Goal: Task Accomplishment & Management: Complete application form

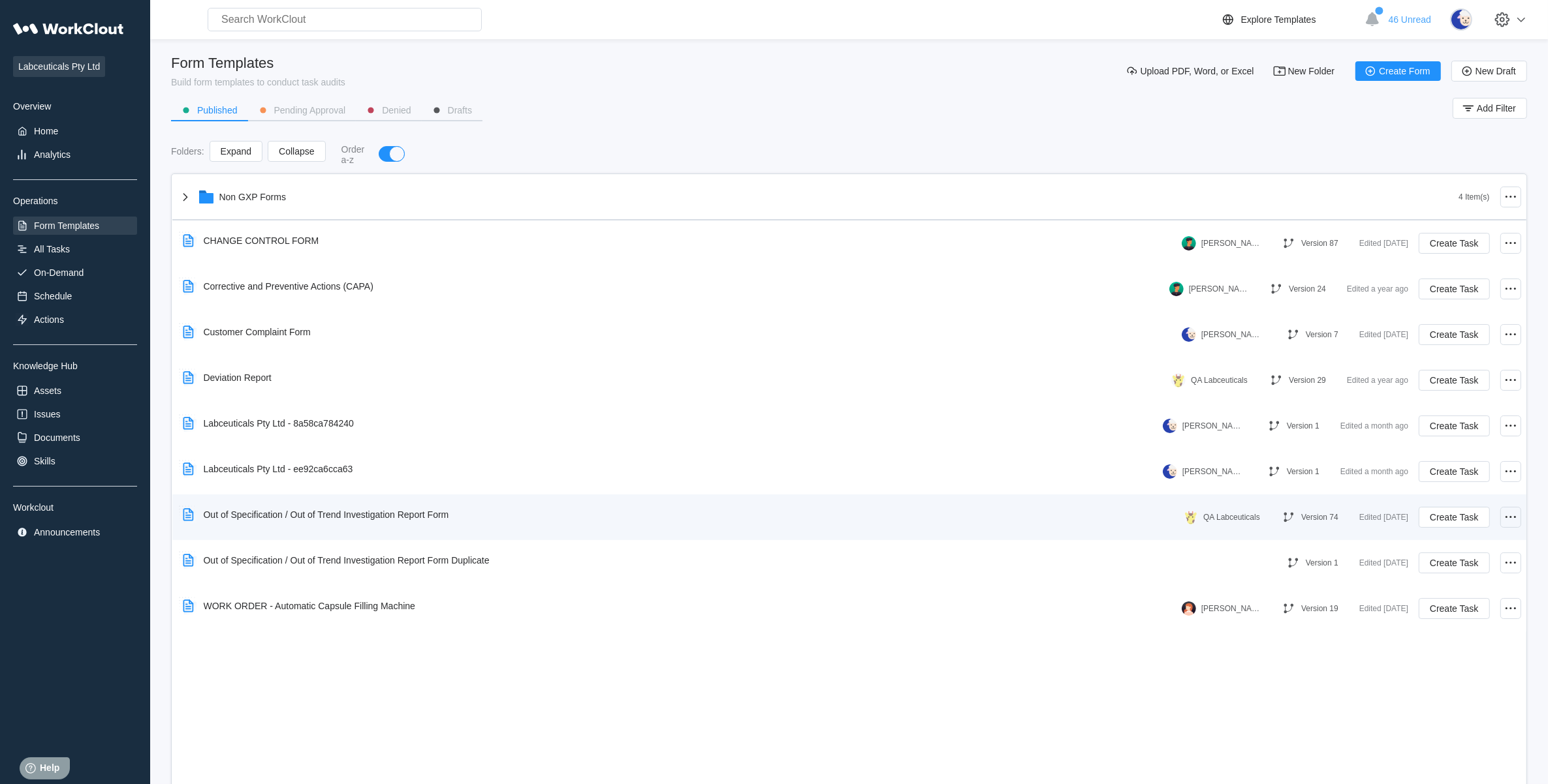
click at [1518, 519] on icon at bounding box center [1510, 517] width 16 height 16
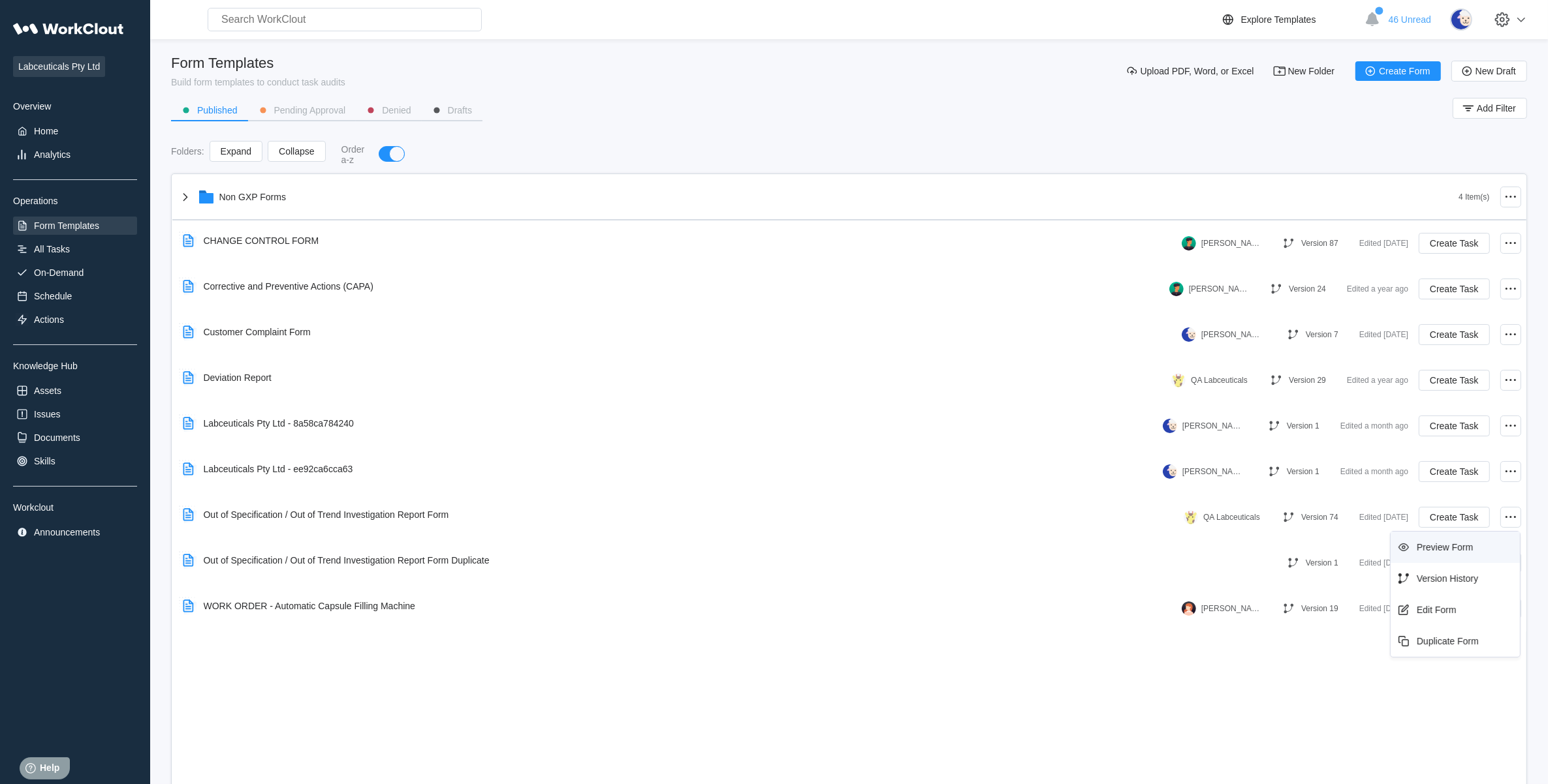
click at [1445, 552] on div "Preview Form" at bounding box center [1444, 547] width 56 height 10
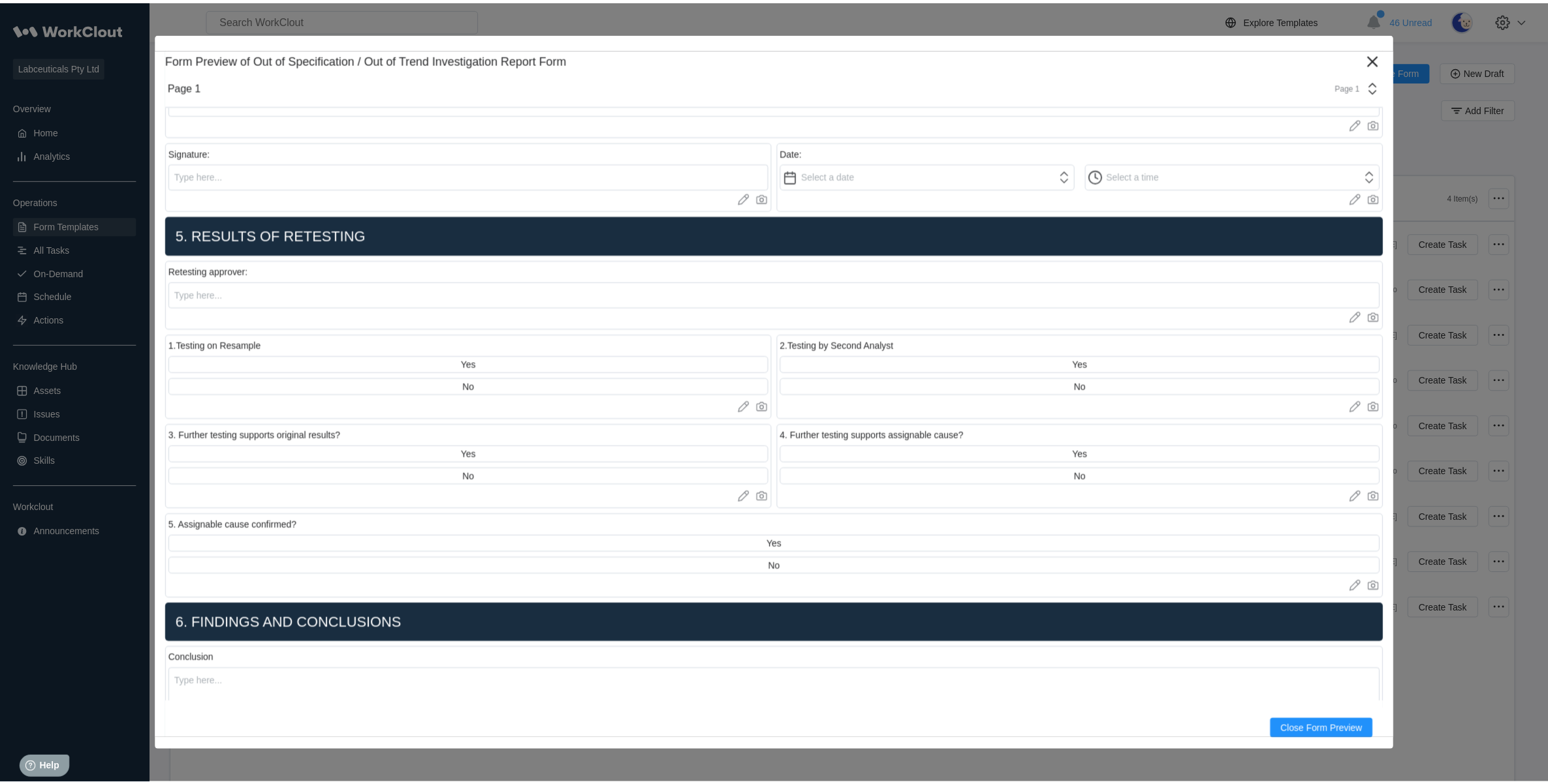
scroll to position [3507, 0]
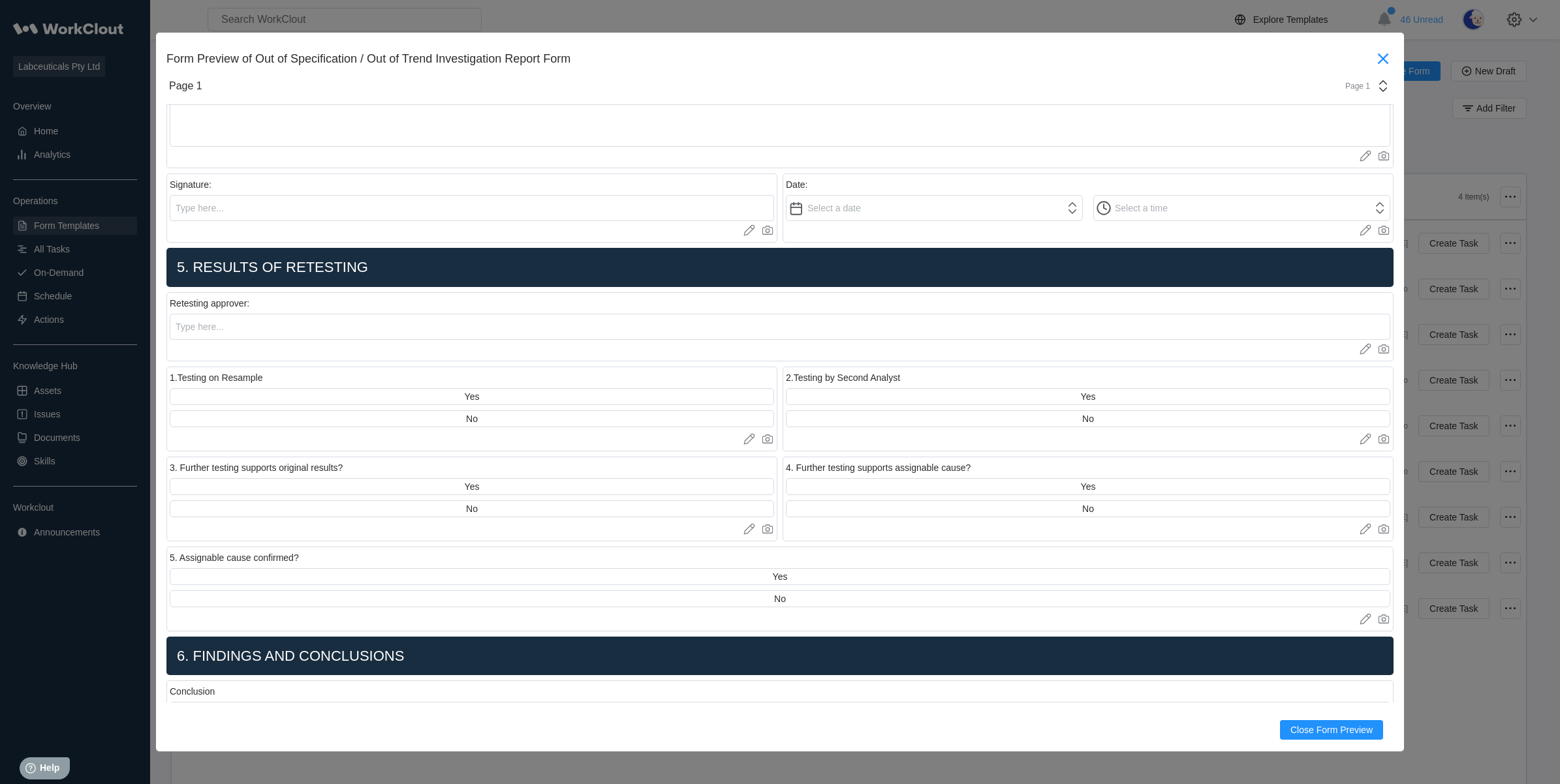
click at [1378, 63] on icon at bounding box center [1382, 58] width 10 height 10
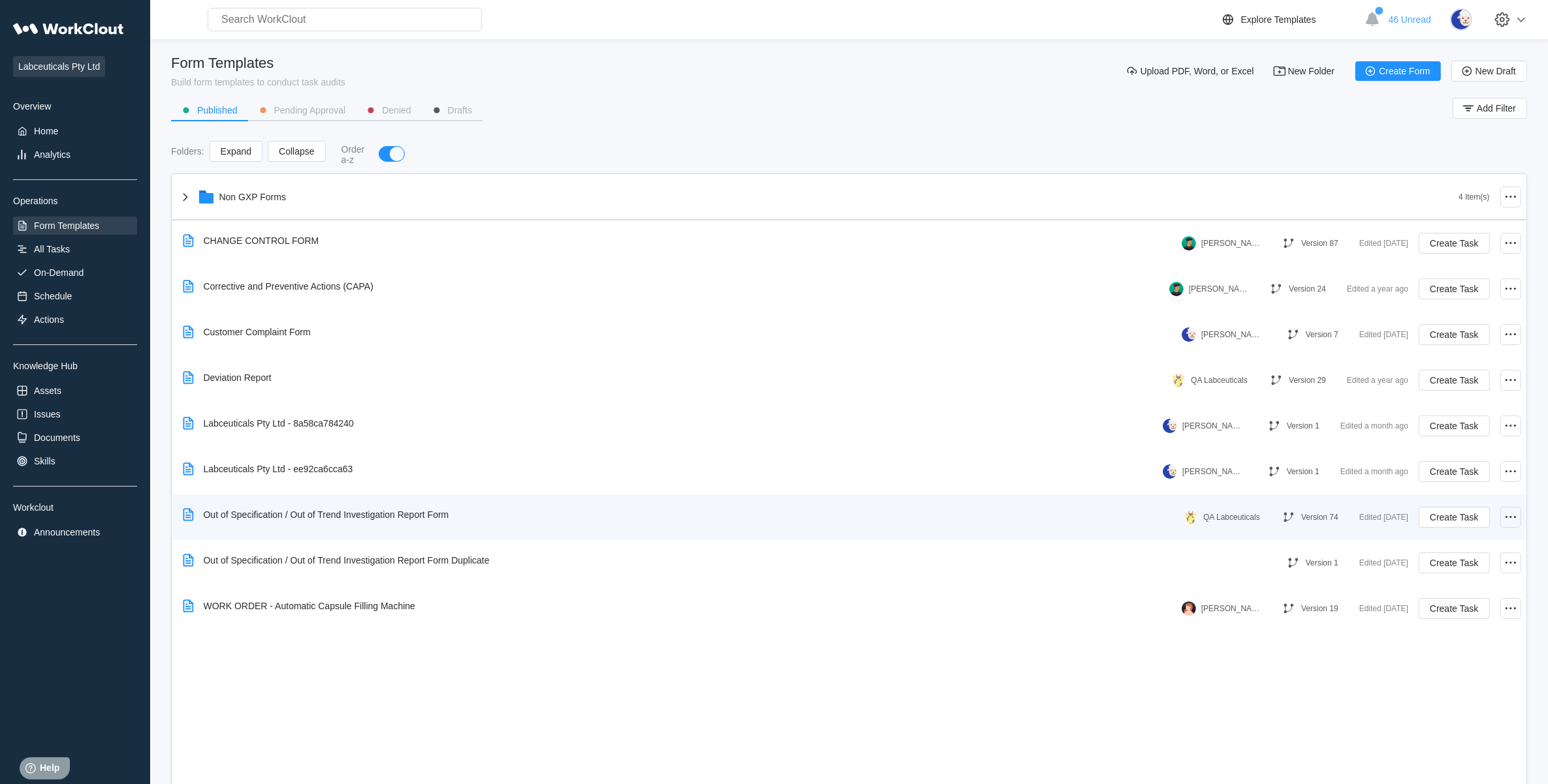
click at [1513, 512] on icon at bounding box center [1510, 517] width 16 height 16
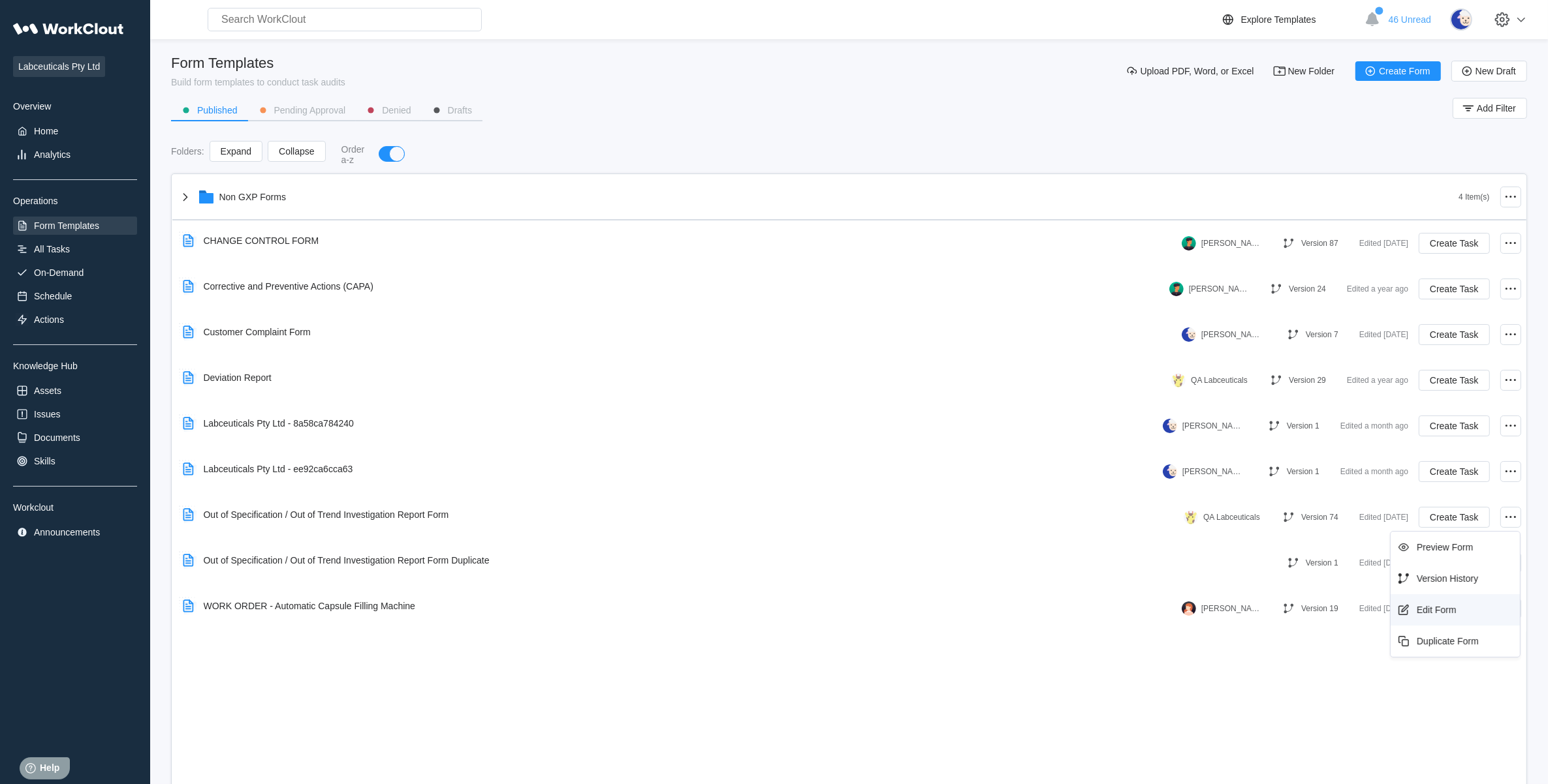
click at [1473, 608] on div "Edit Form" at bounding box center [1454, 610] width 119 height 21
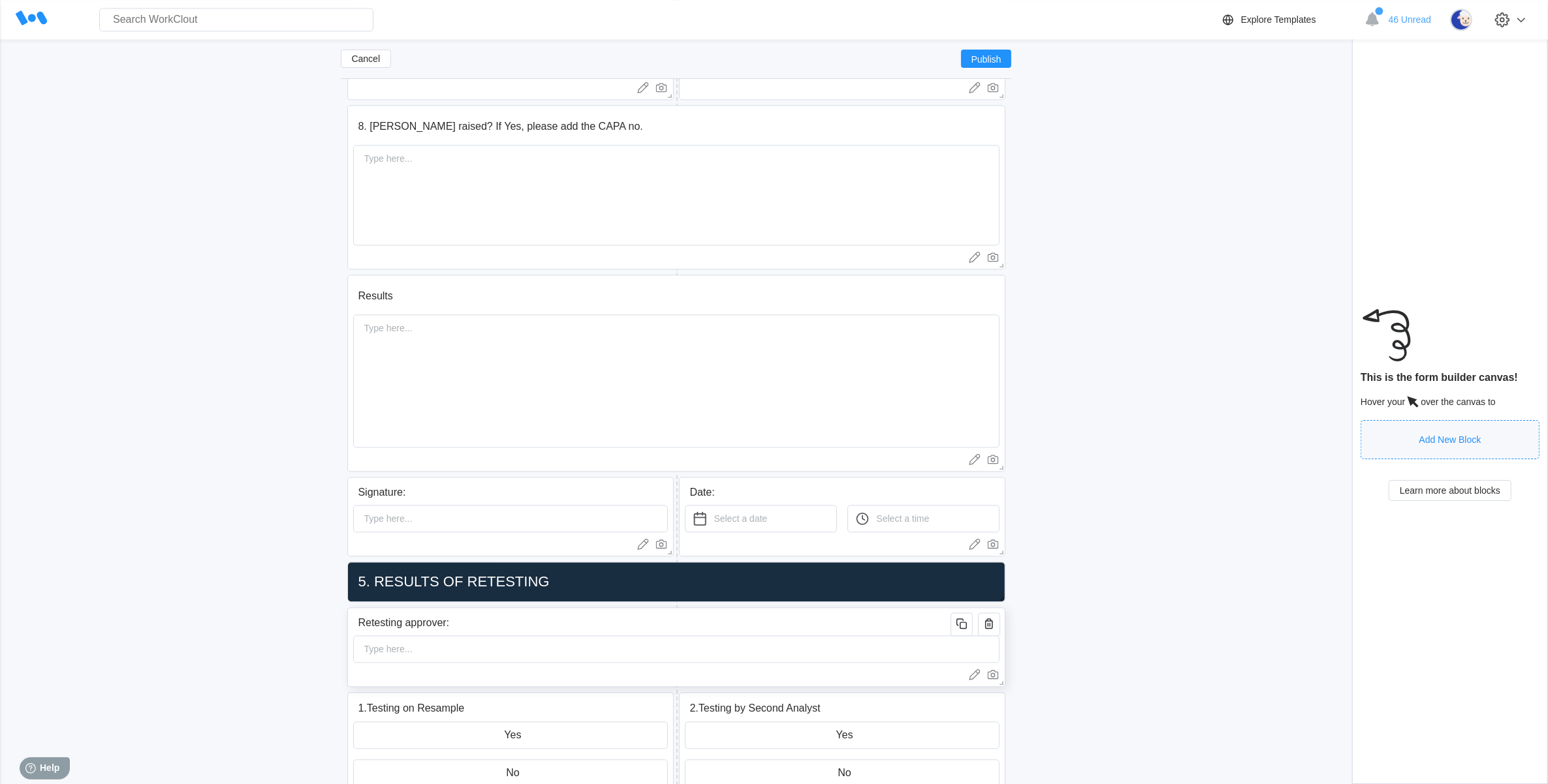
scroll to position [4078, 0]
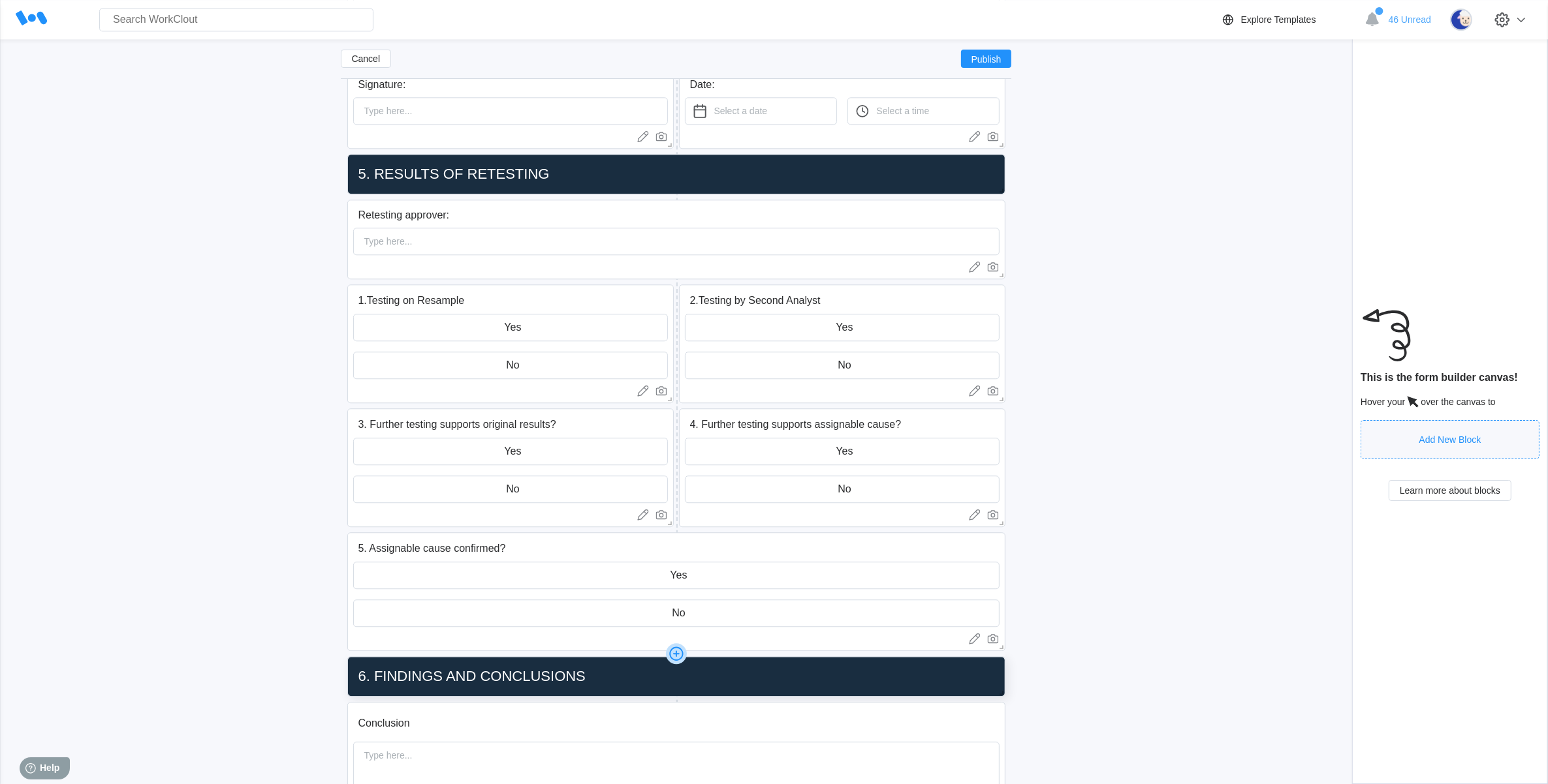
click at [679, 657] on icon at bounding box center [676, 653] width 21 height 21
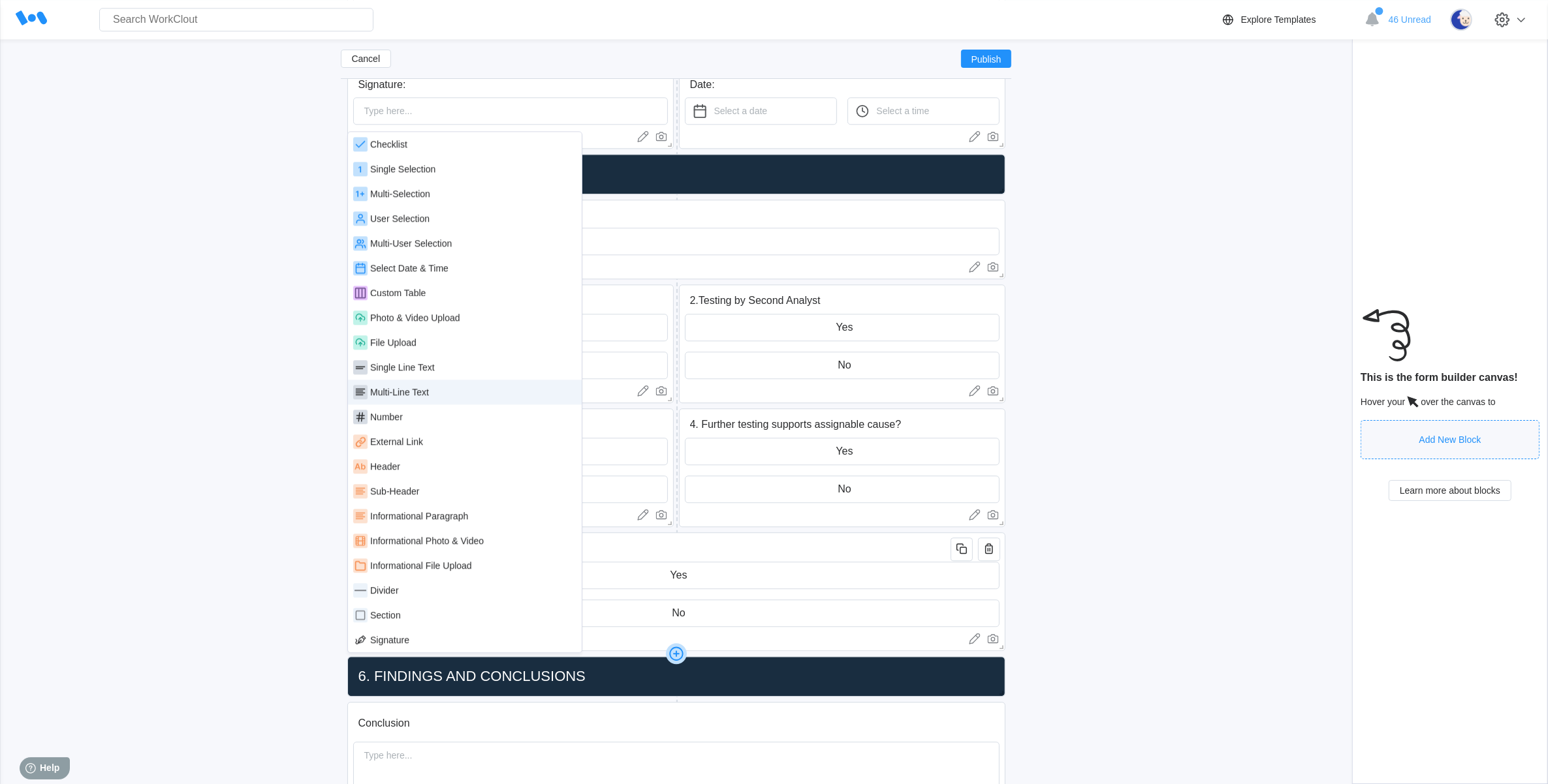
click at [431, 390] on div "Multi-Line Text" at bounding box center [464, 392] width 223 height 15
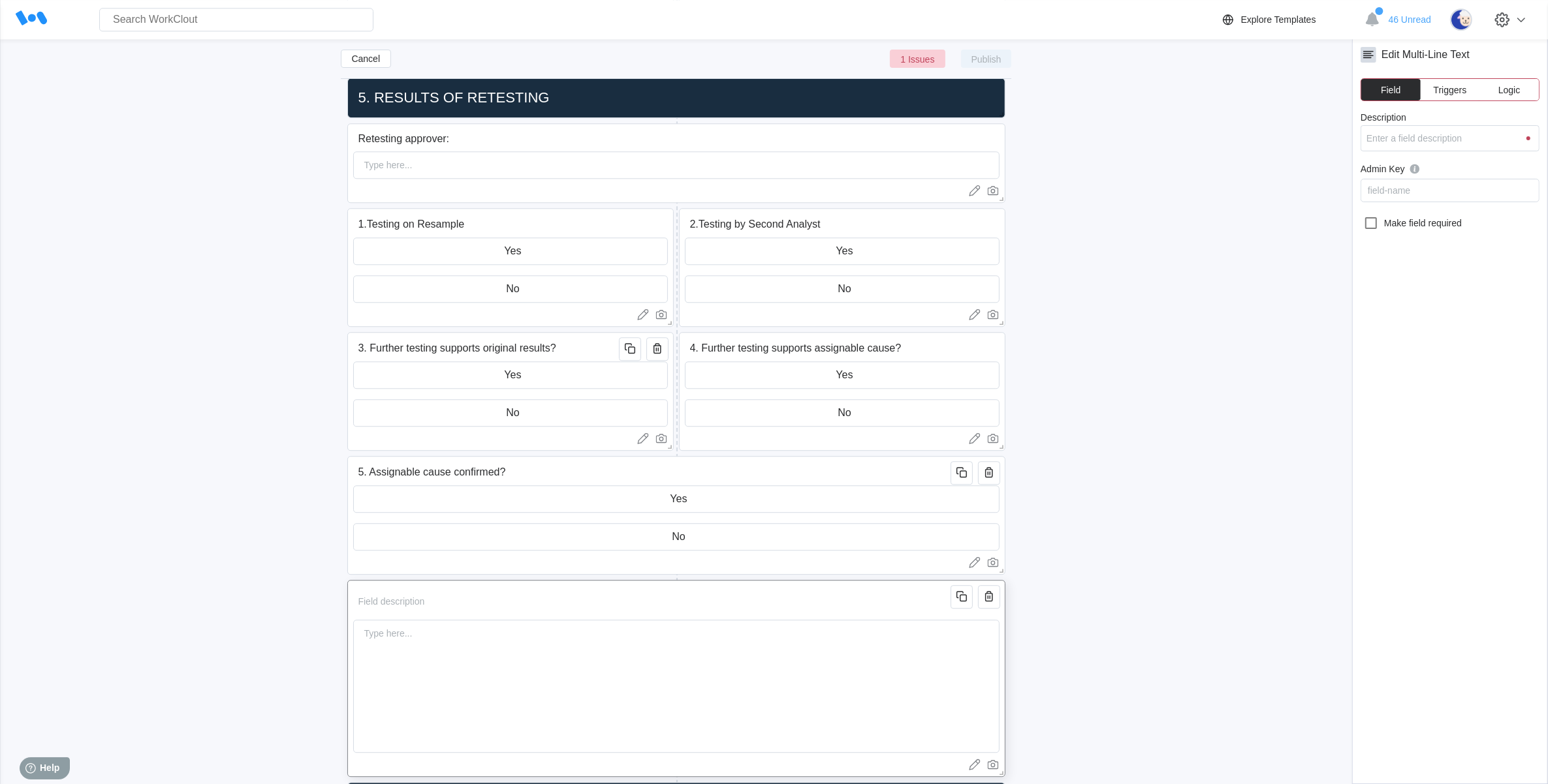
scroll to position [4324, 0]
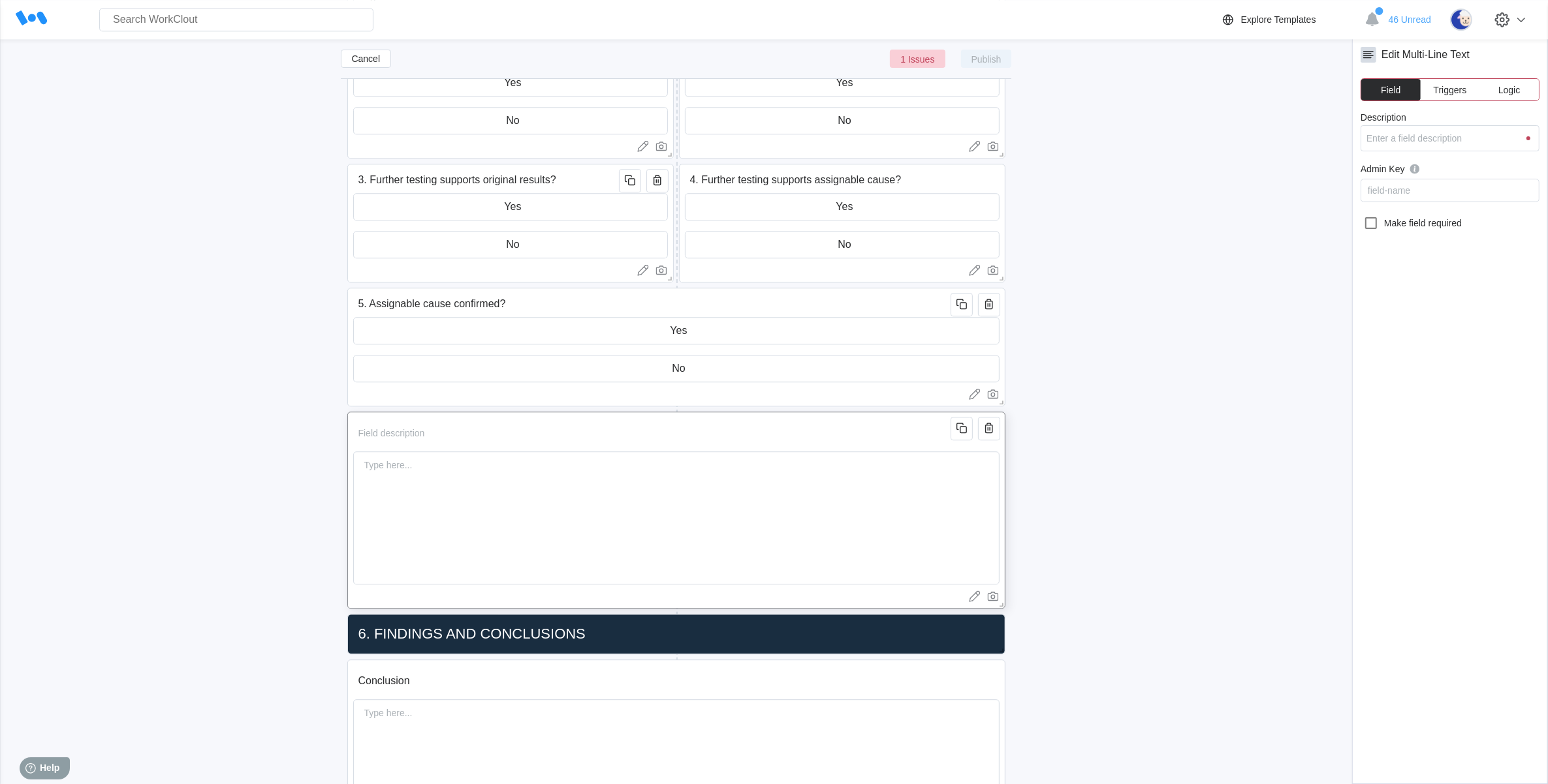
click at [377, 432] on input "Description" at bounding box center [653, 433] width 602 height 26
click at [377, 434] on input "Description" at bounding box center [653, 433] width 602 height 26
click at [418, 436] on input "Description" at bounding box center [653, 433] width 602 height 26
type input "r"
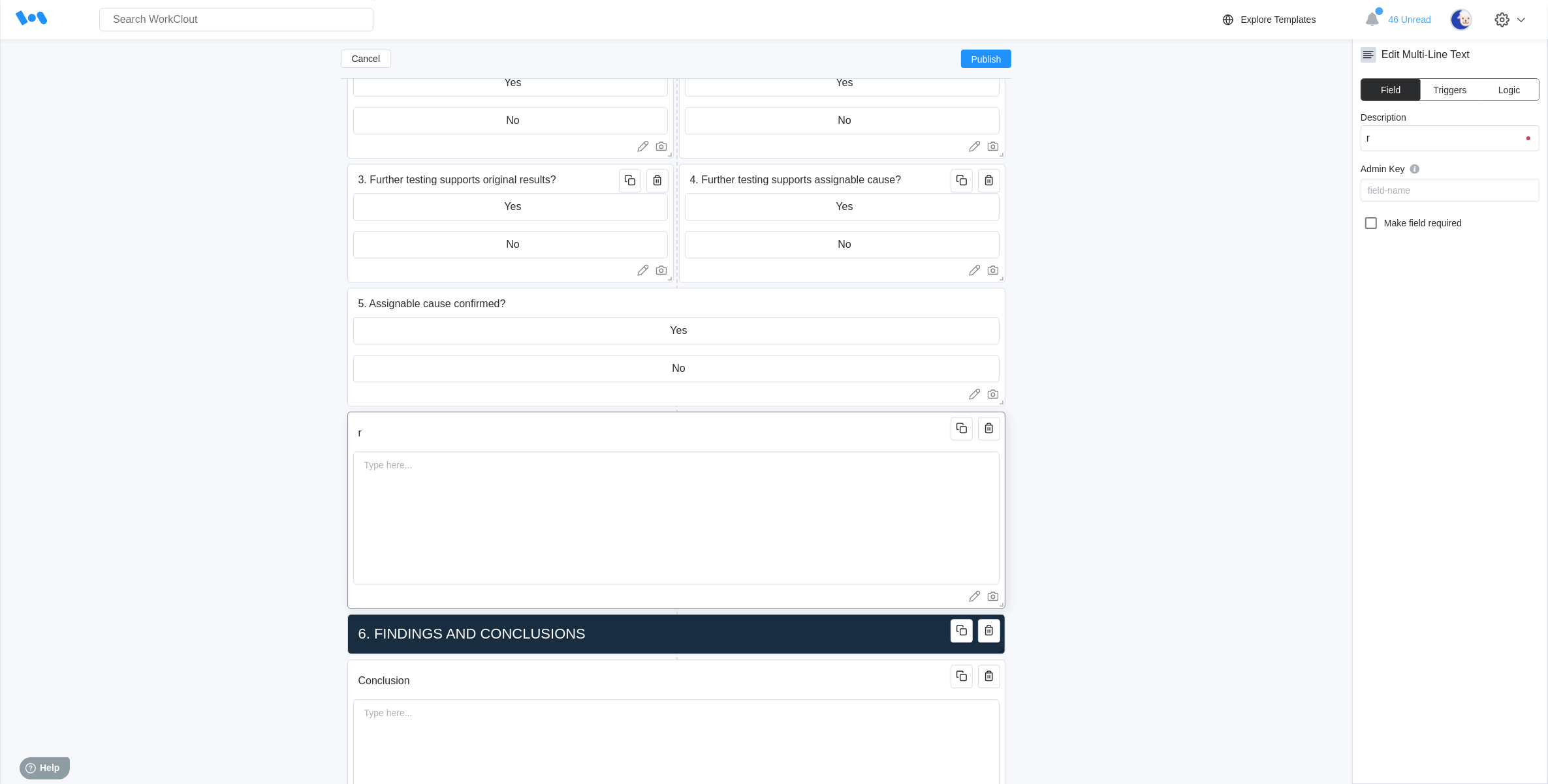
type input "rE"
type input "rET"
type input "rETE"
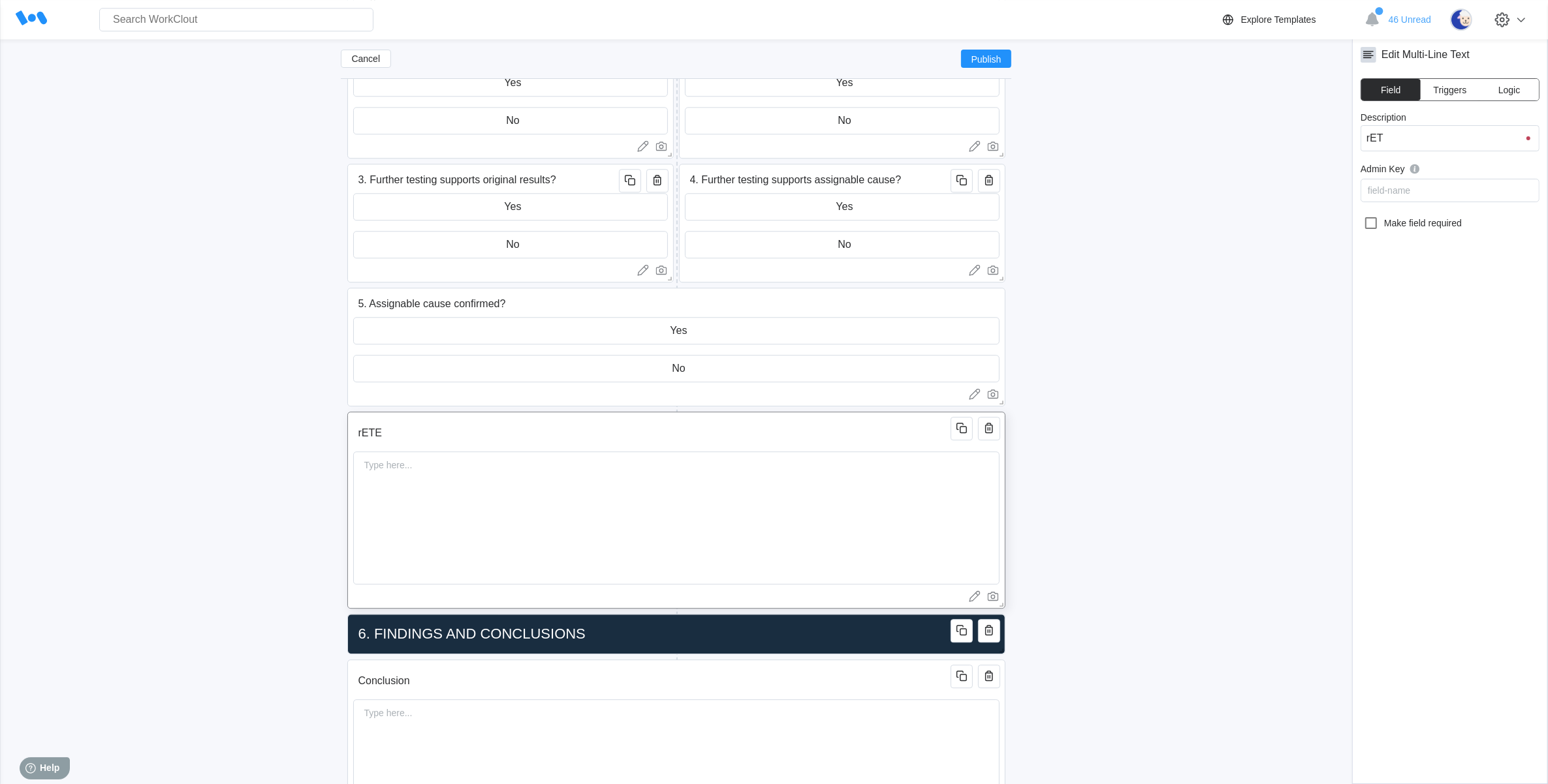
type input "rETE"
type input "rETES"
type input "rETEST"
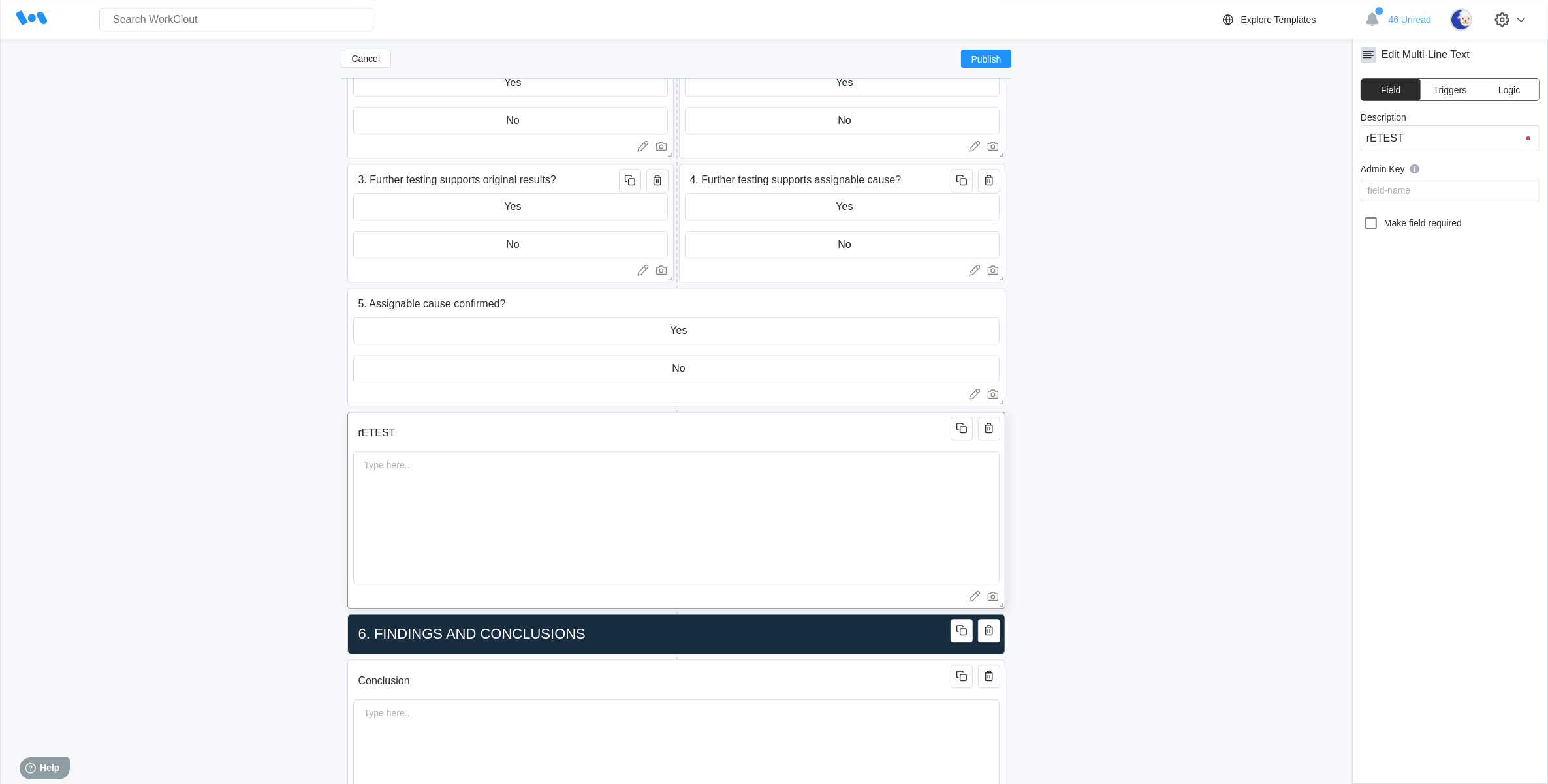
type input "rETESTI"
type input "rETESTIN"
type input "rETESTING"
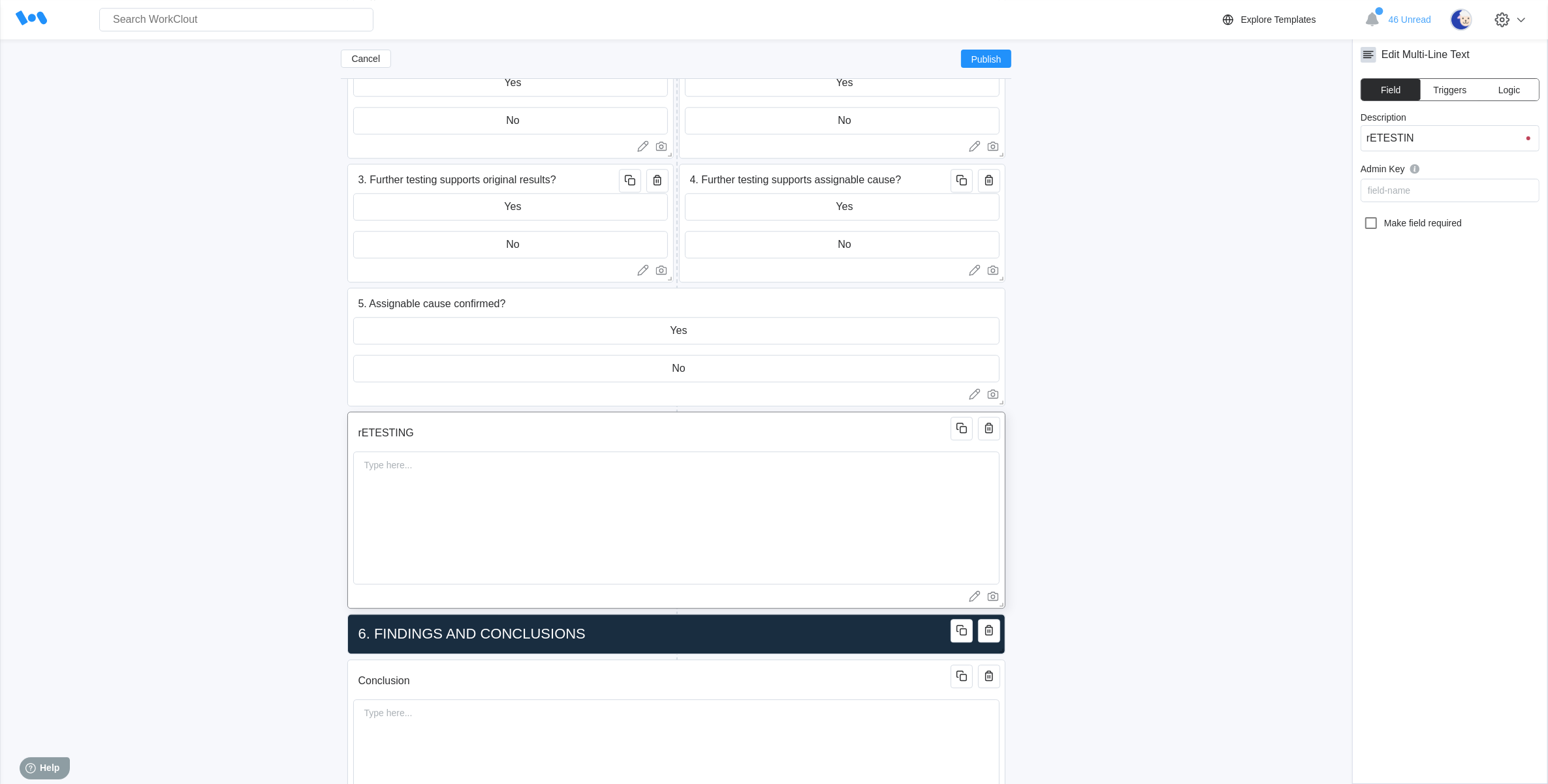
type input "rETESTING"
type input "rETESTIN"
type input "rETESTI"
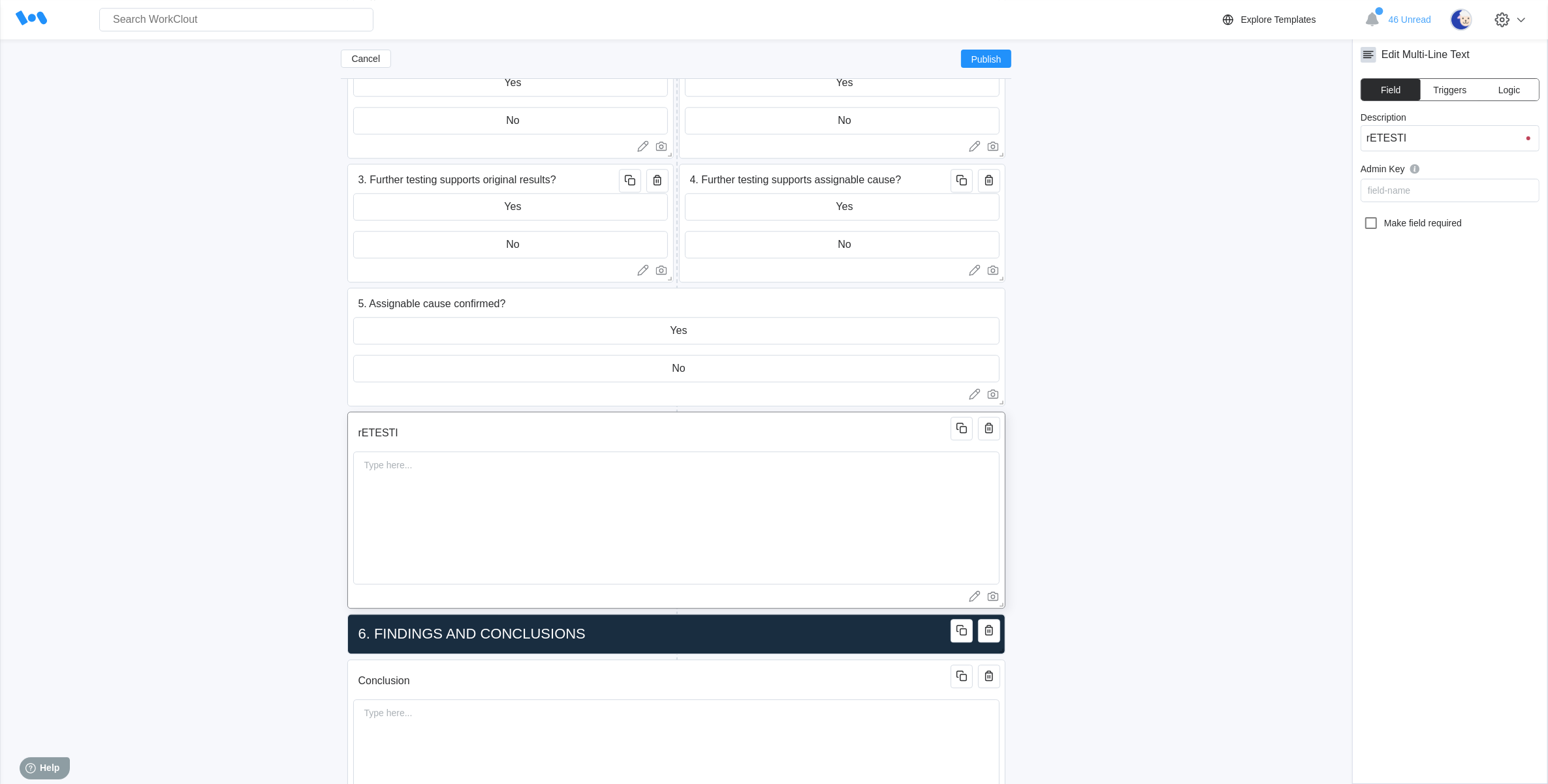
type input "rETEST"
type input "rETES"
type input "rETE"
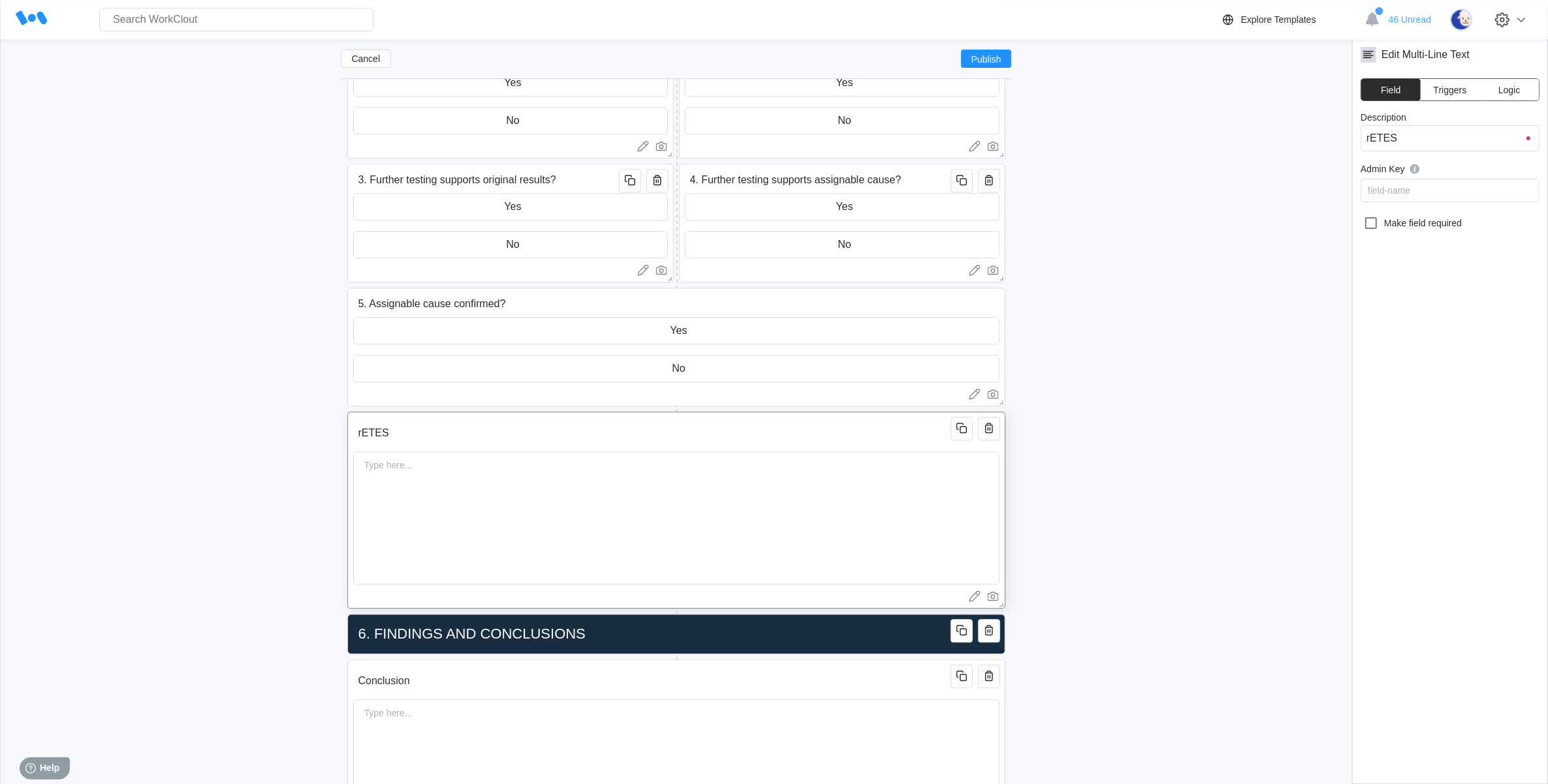
type input "rETE"
type input "rET"
type input "rE"
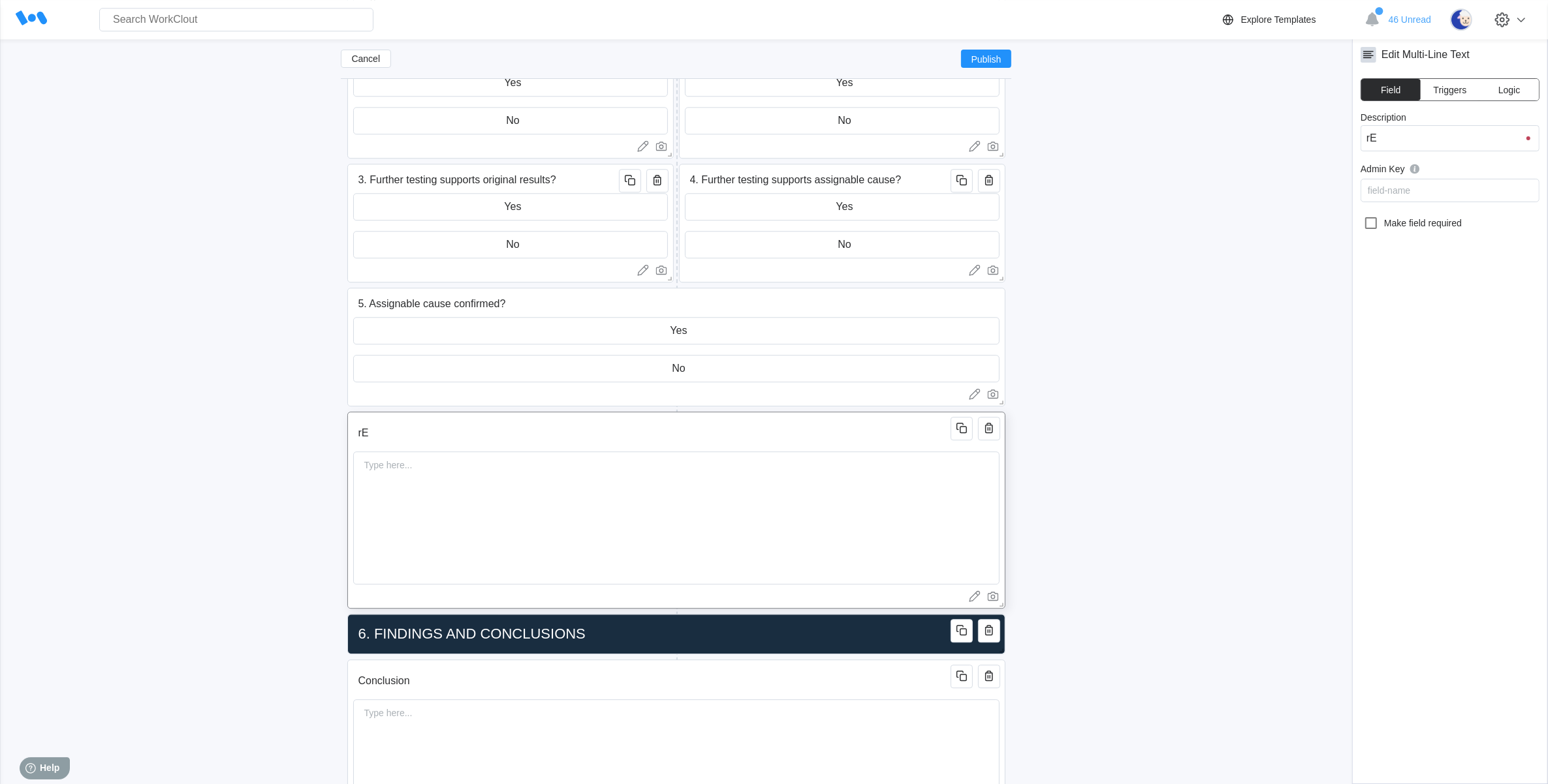
type input "r"
type input "R"
type input "Re"
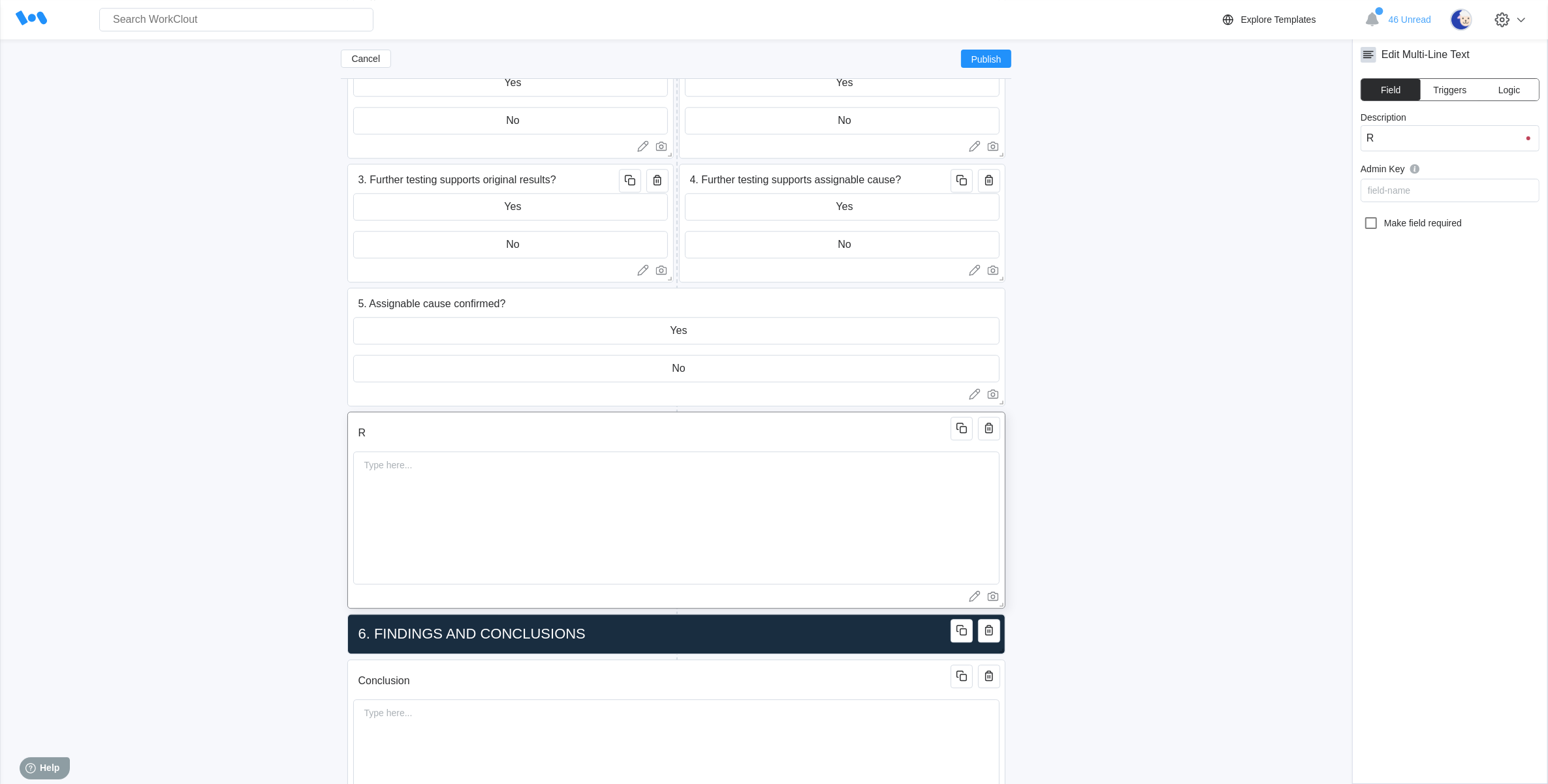
type input "Re"
type input "Res"
type input "Rest"
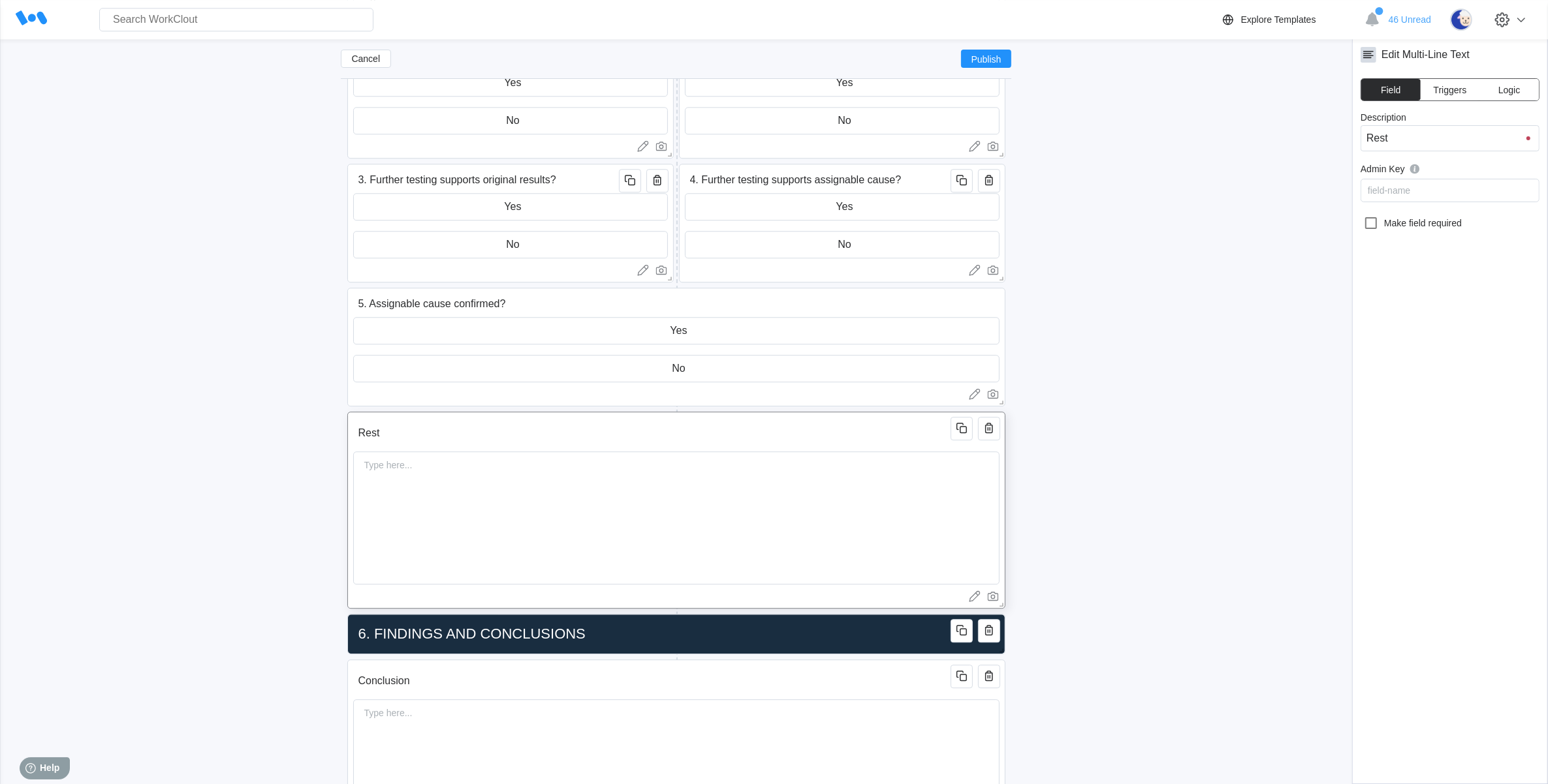
type input "Restu"
type input "Restui"
type input "Restu"
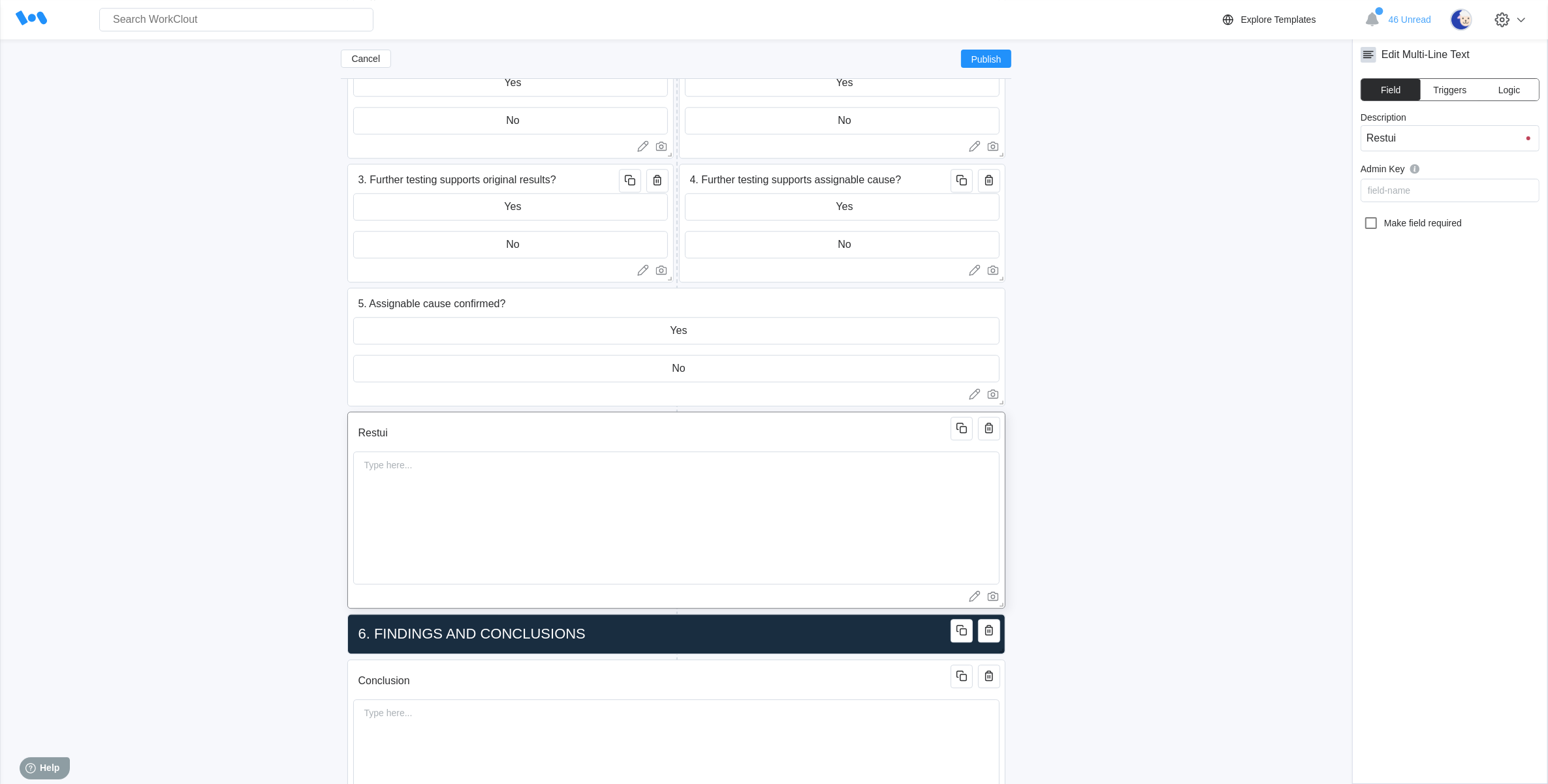
type input "Restu"
type input "Rest"
type input "Resti"
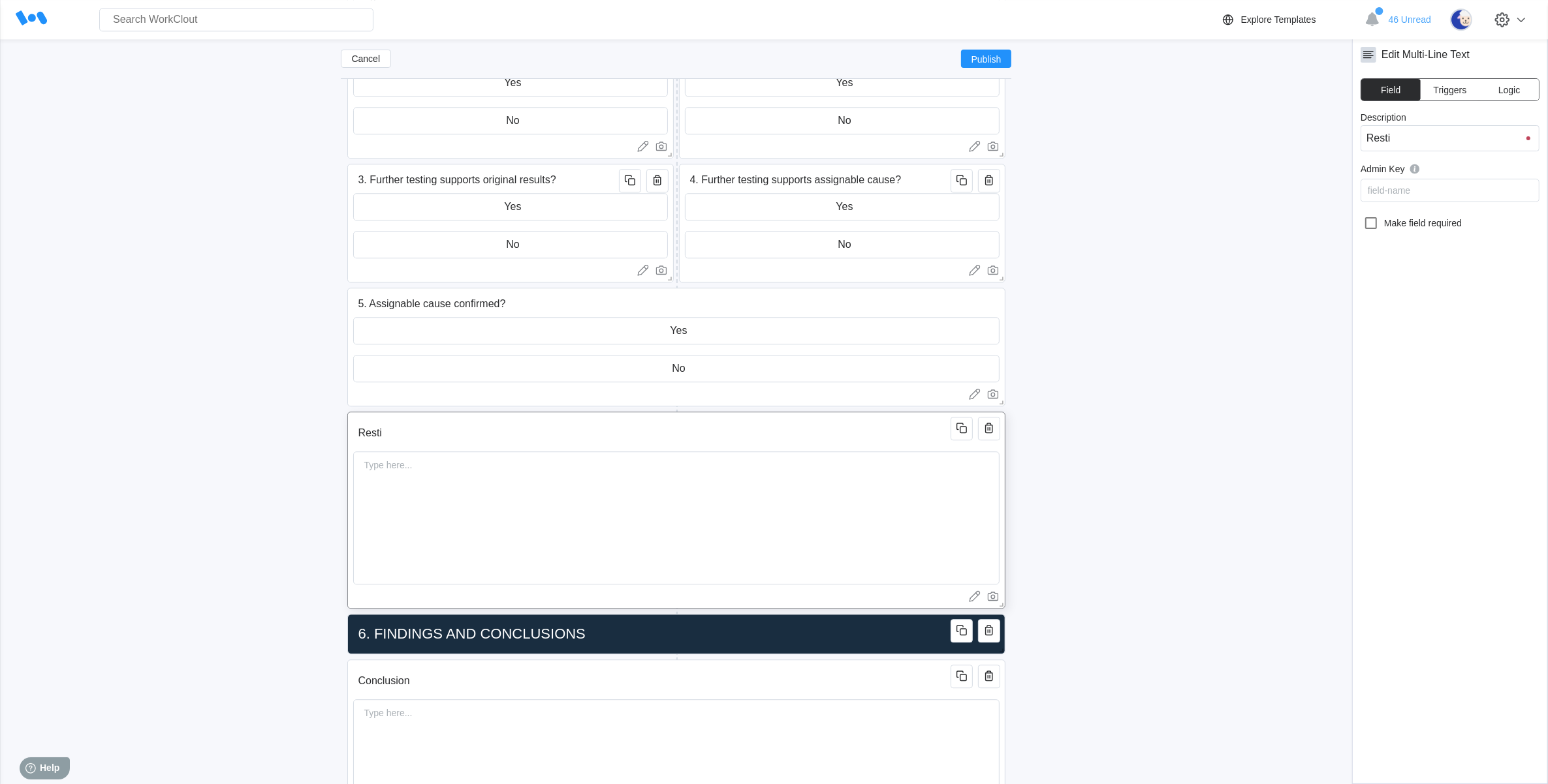
type input "Restin"
type input "Resting"
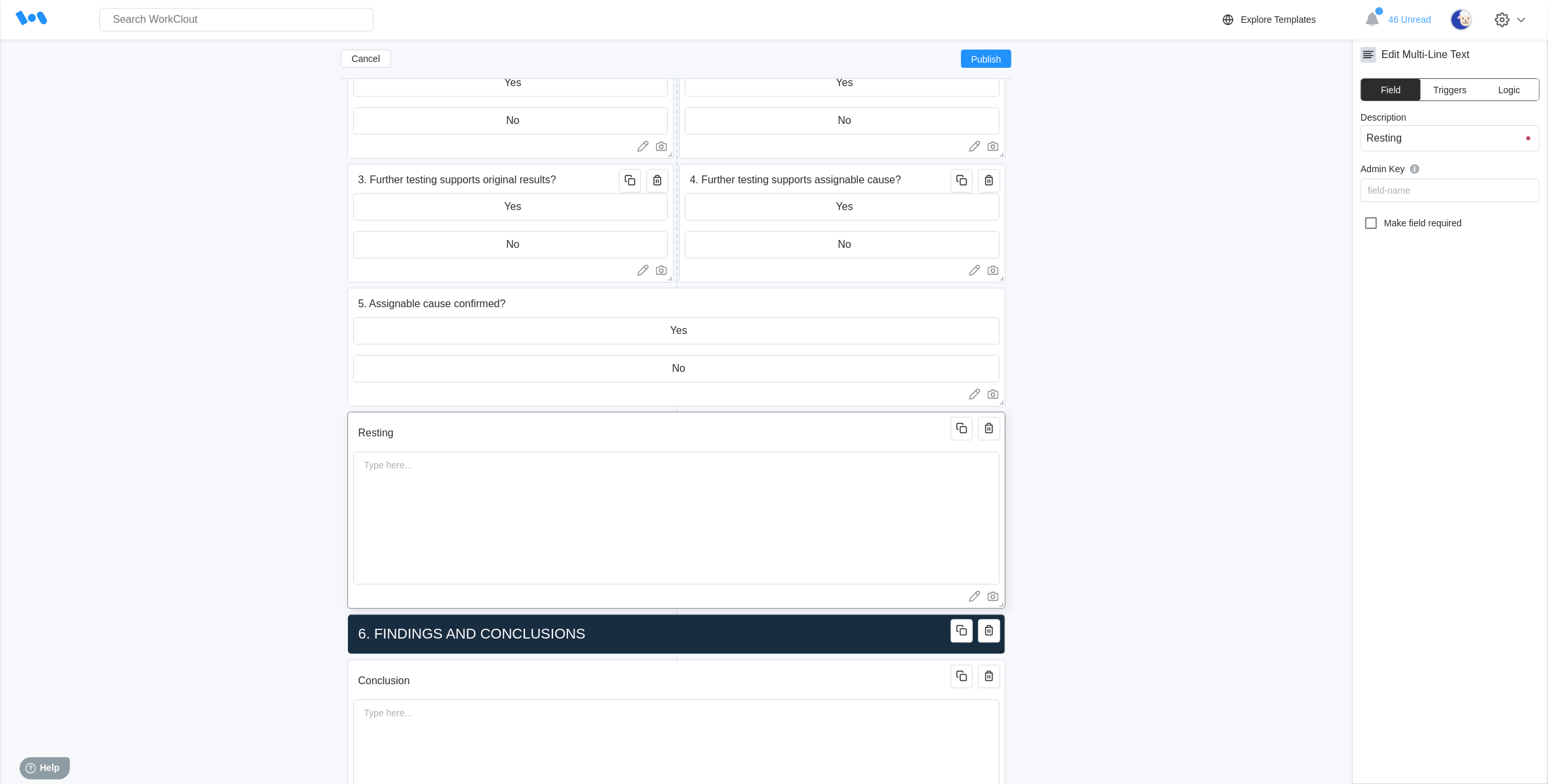
type input "Resting"
type input "Resting R"
type input "Resting Re"
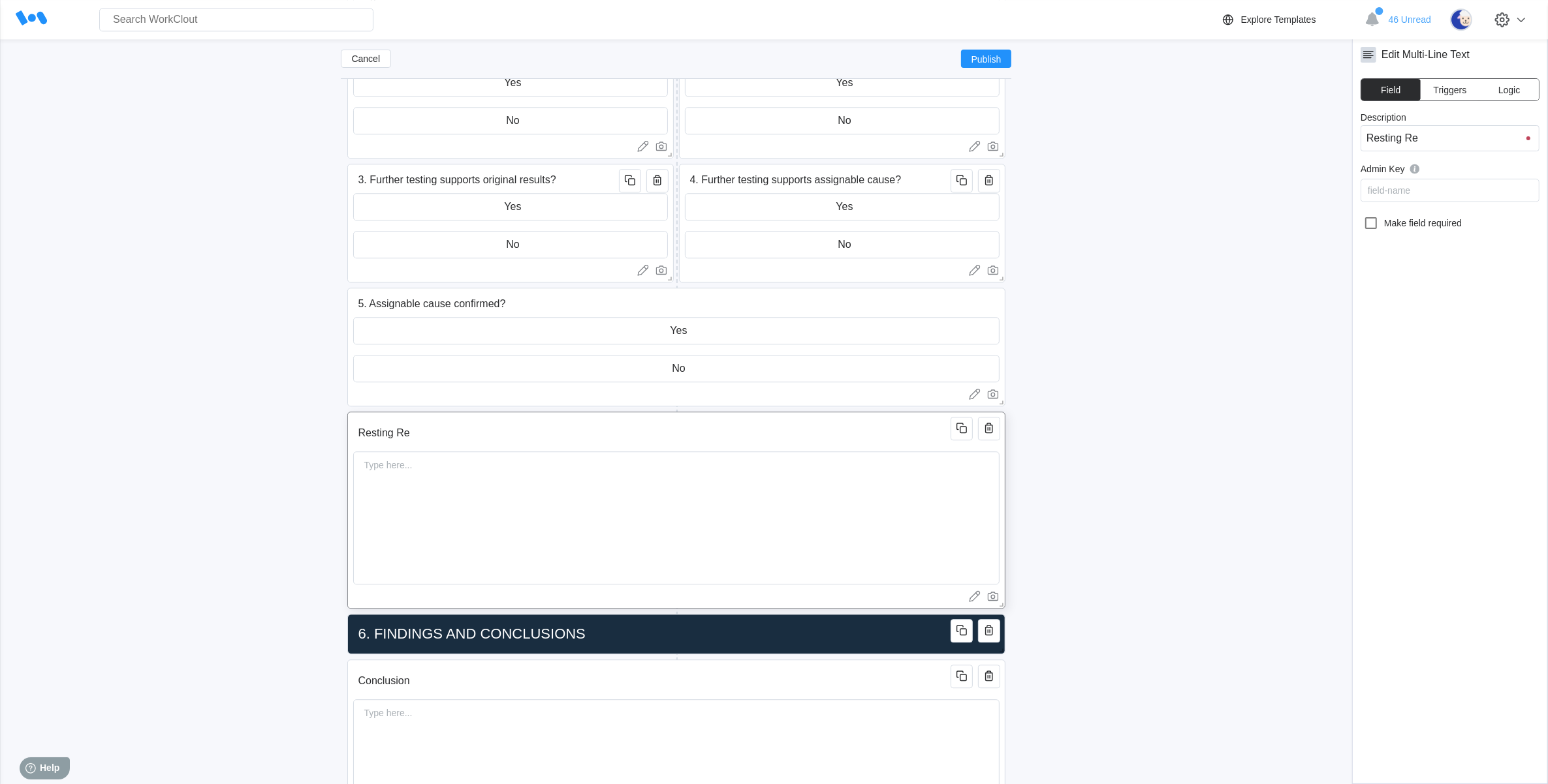
type input "Resting Res"
type input "Resting Resu"
type input "Resting Resul"
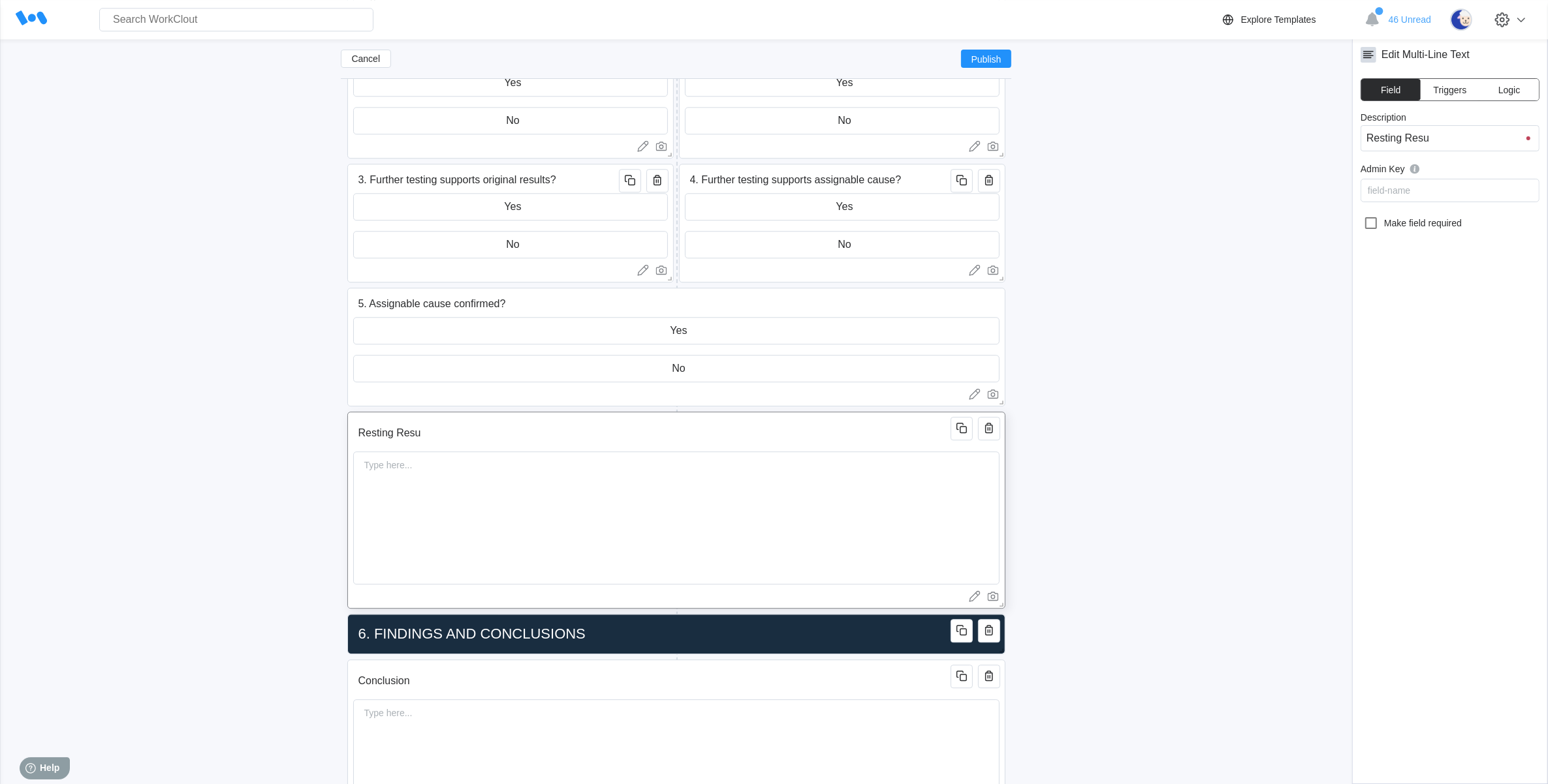
type input "Resting Resul"
type input "Resting Result"
type input "Resting Results"
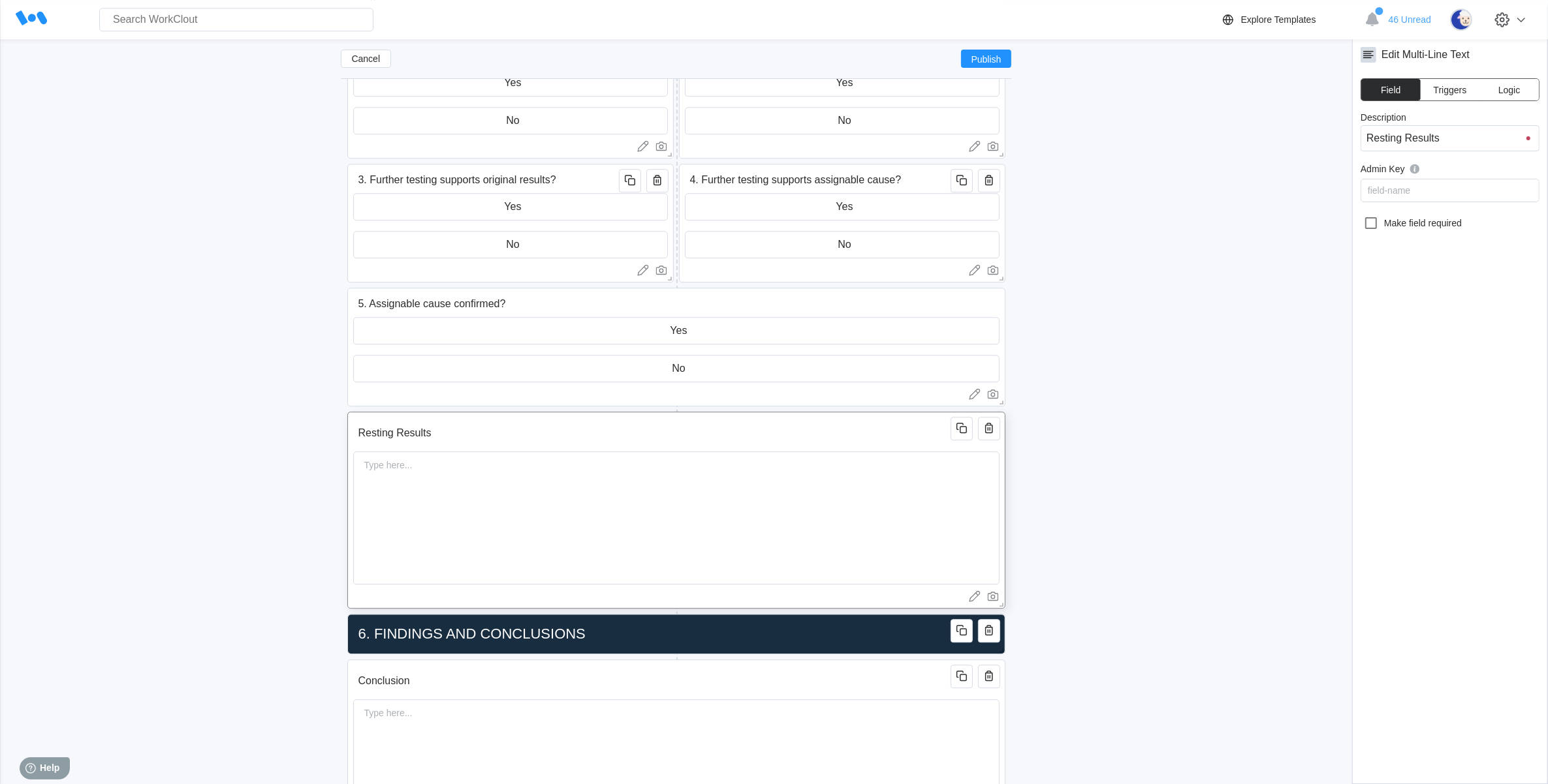
type input "Resting Results"
drag, startPoint x: 381, startPoint y: 434, endPoint x: 524, endPoint y: 472, distance: 148.0
click at [383, 435] on input "Resting Results" at bounding box center [653, 433] width 602 height 26
type input "Restng Results"
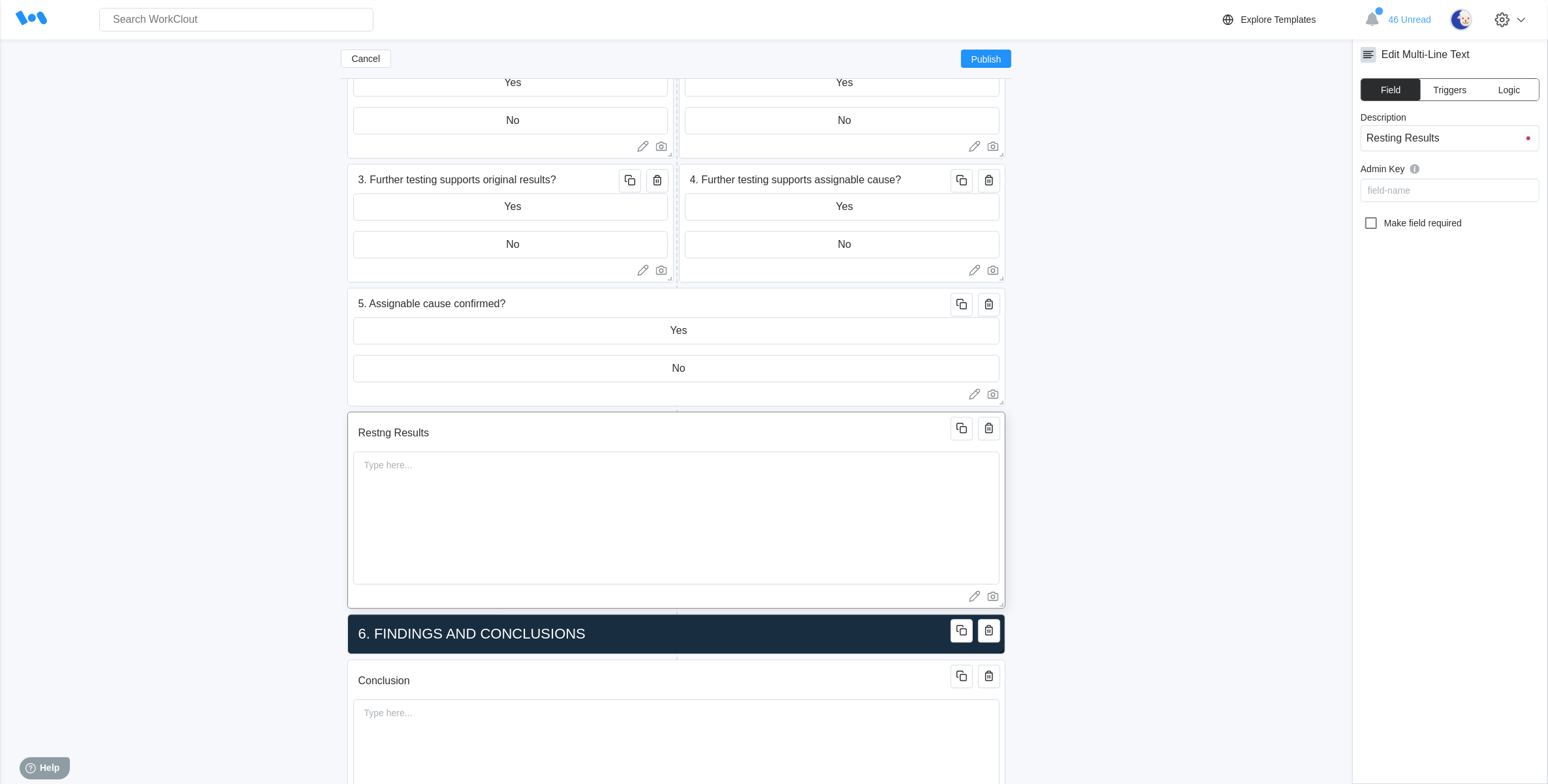
type input "Restng Results"
type input "Resng Results"
type input "Reng Results"
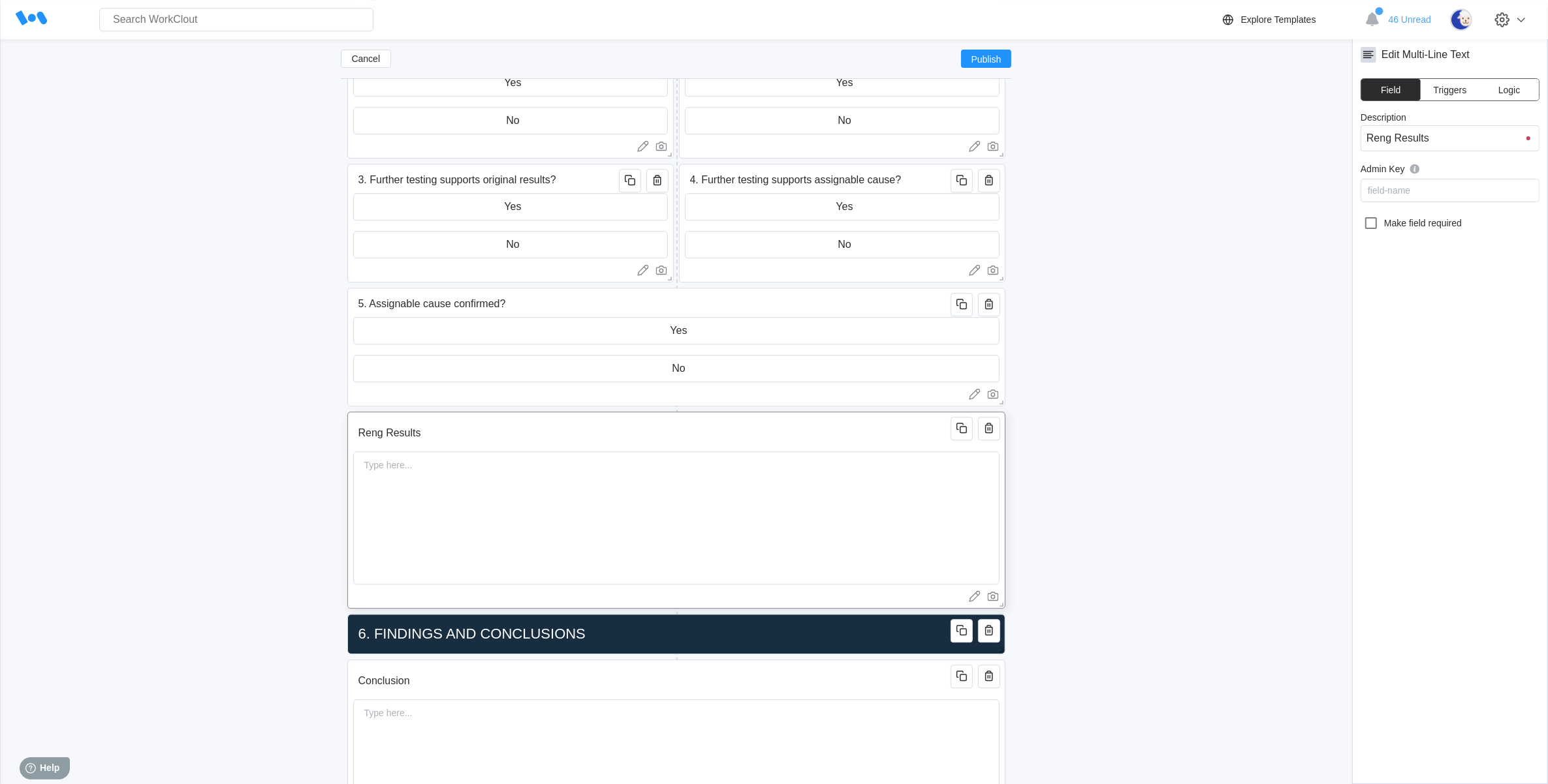
type input "Retng Results"
type input "Retesng Results"
type input "Retestng Results"
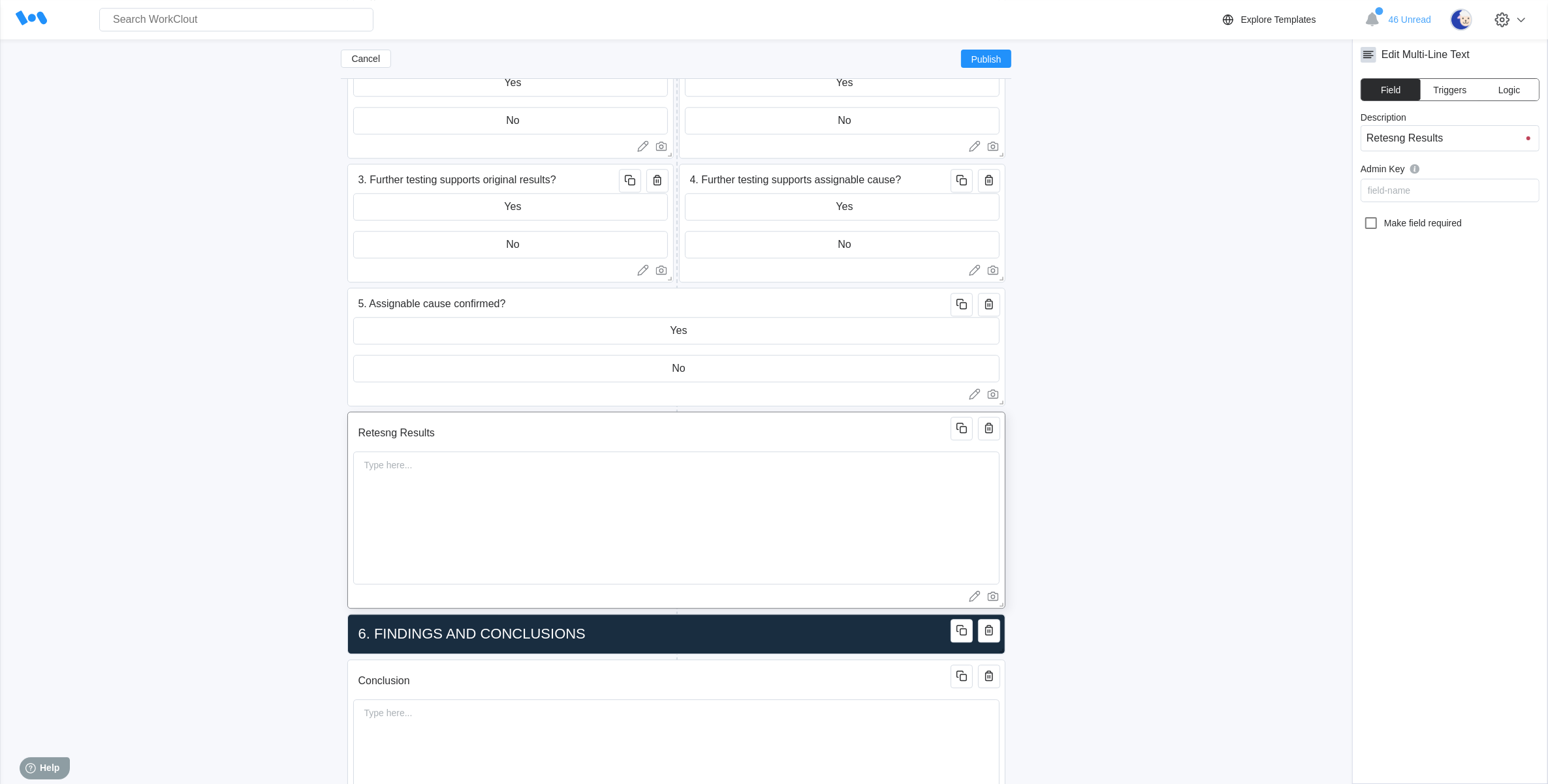
type input "Retestng Results"
type input "Retesting Results"
click at [521, 501] on div "Type here..." at bounding box center [675, 518] width 646 height 134
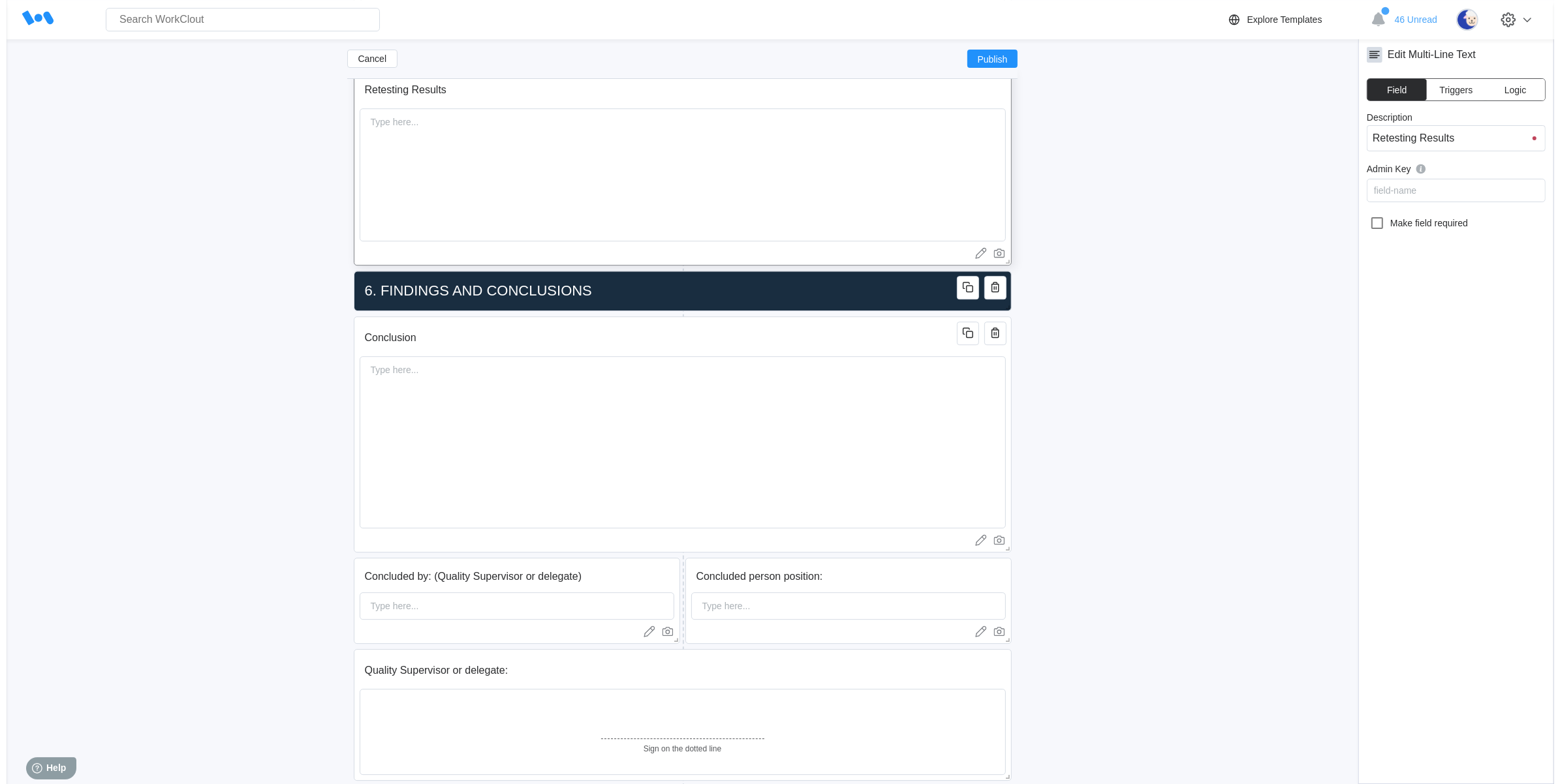
scroll to position [4389, 0]
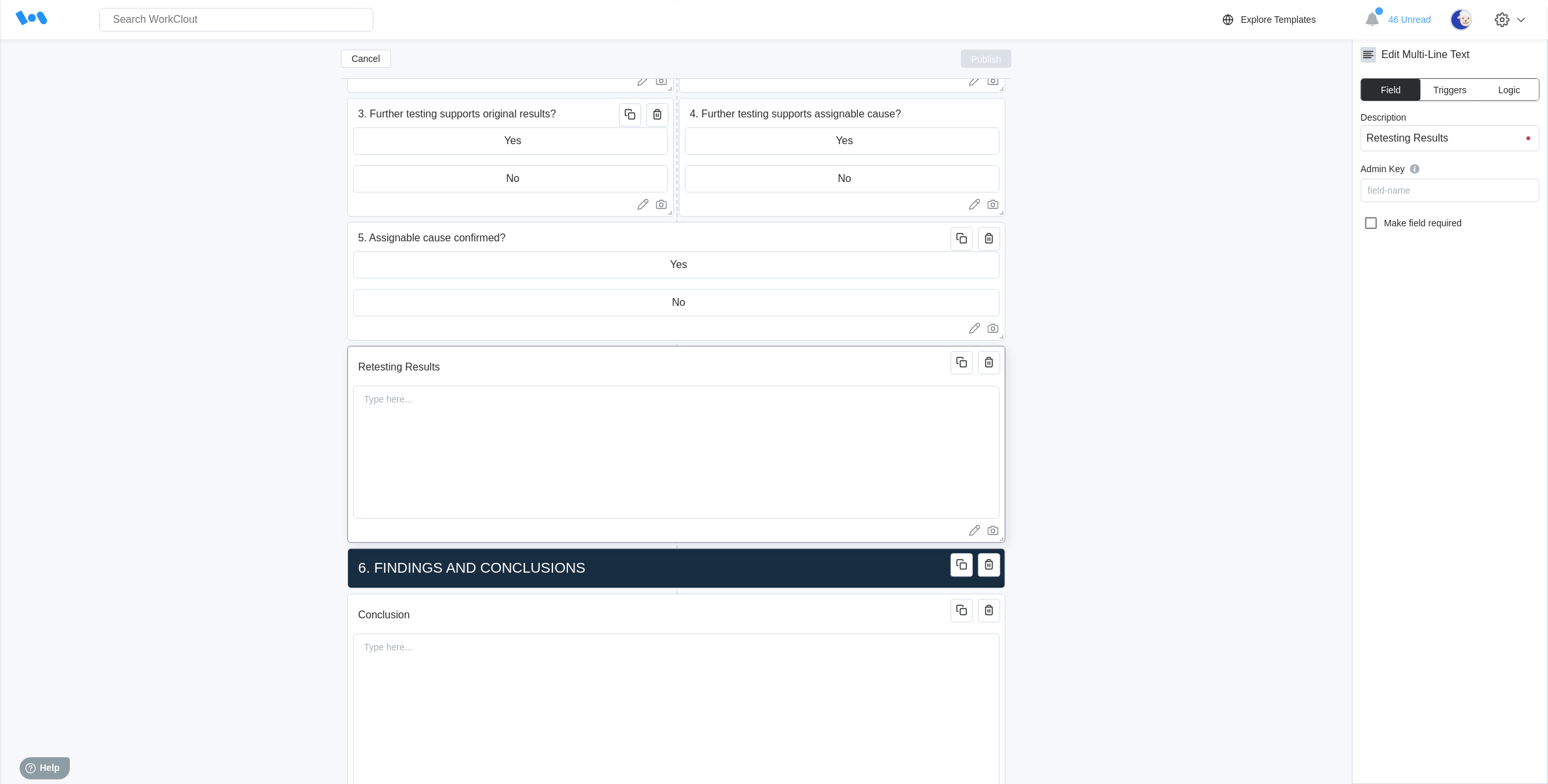
click at [974, 63] on span "Publish" at bounding box center [986, 59] width 30 height 8
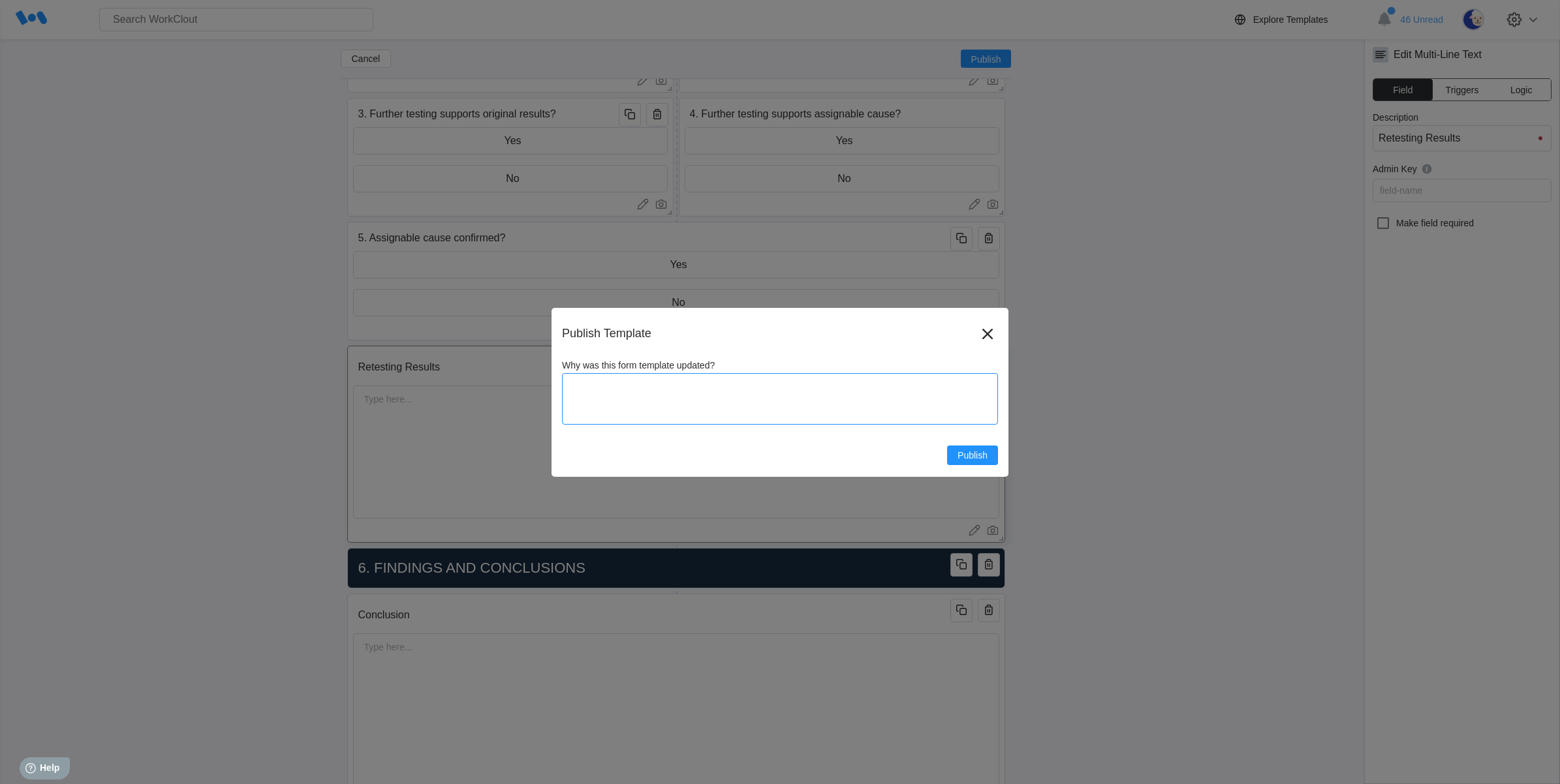
click at [633, 395] on textarea "Why was this form template updated?" at bounding box center [780, 399] width 436 height 52
type textarea "A"
type textarea "x"
type textarea "Ad"
type textarea "x"
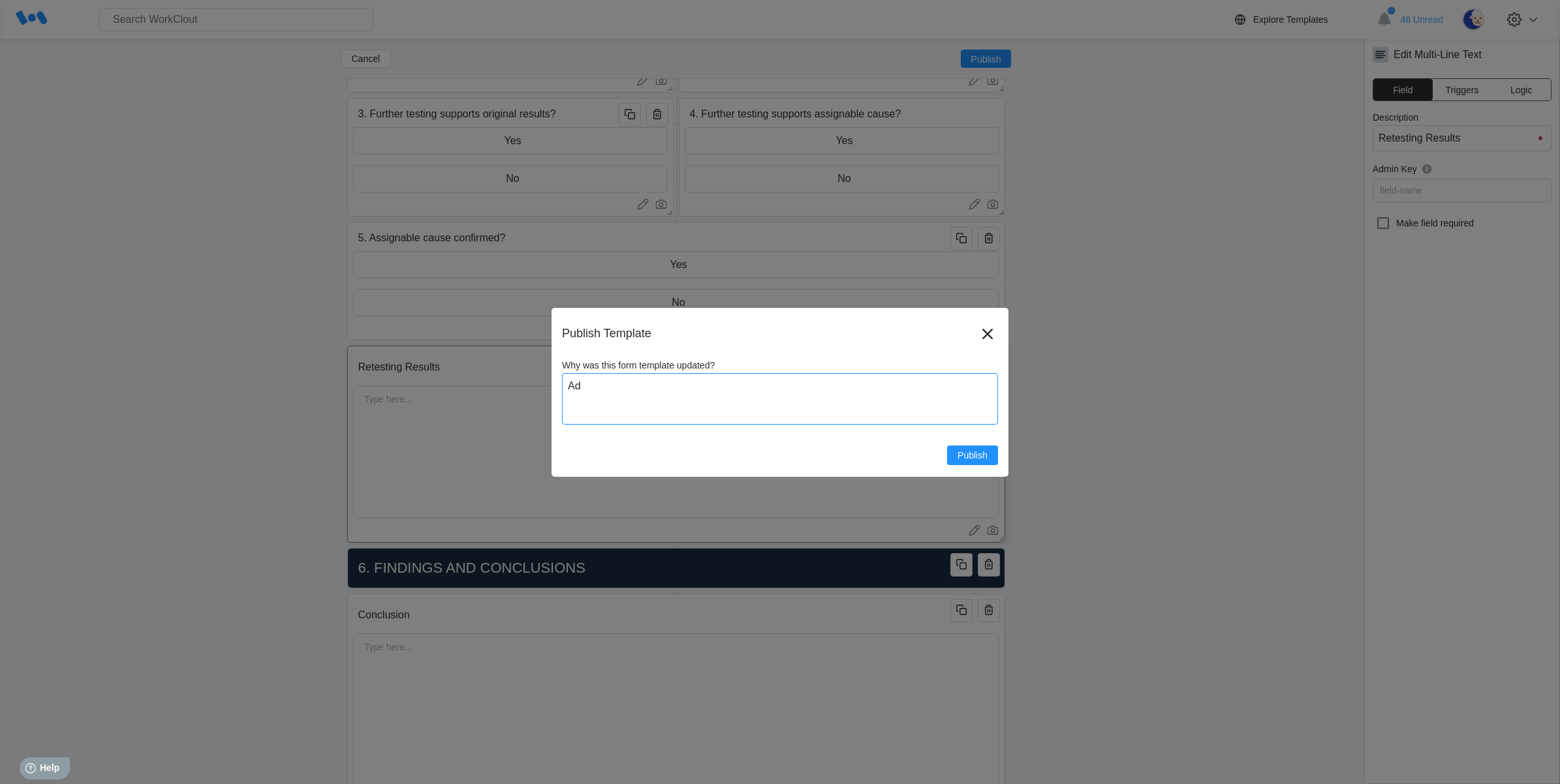
type textarea "Add"
type textarea "x"
type textarea "Adde"
type textarea "x"
type textarea "Add"
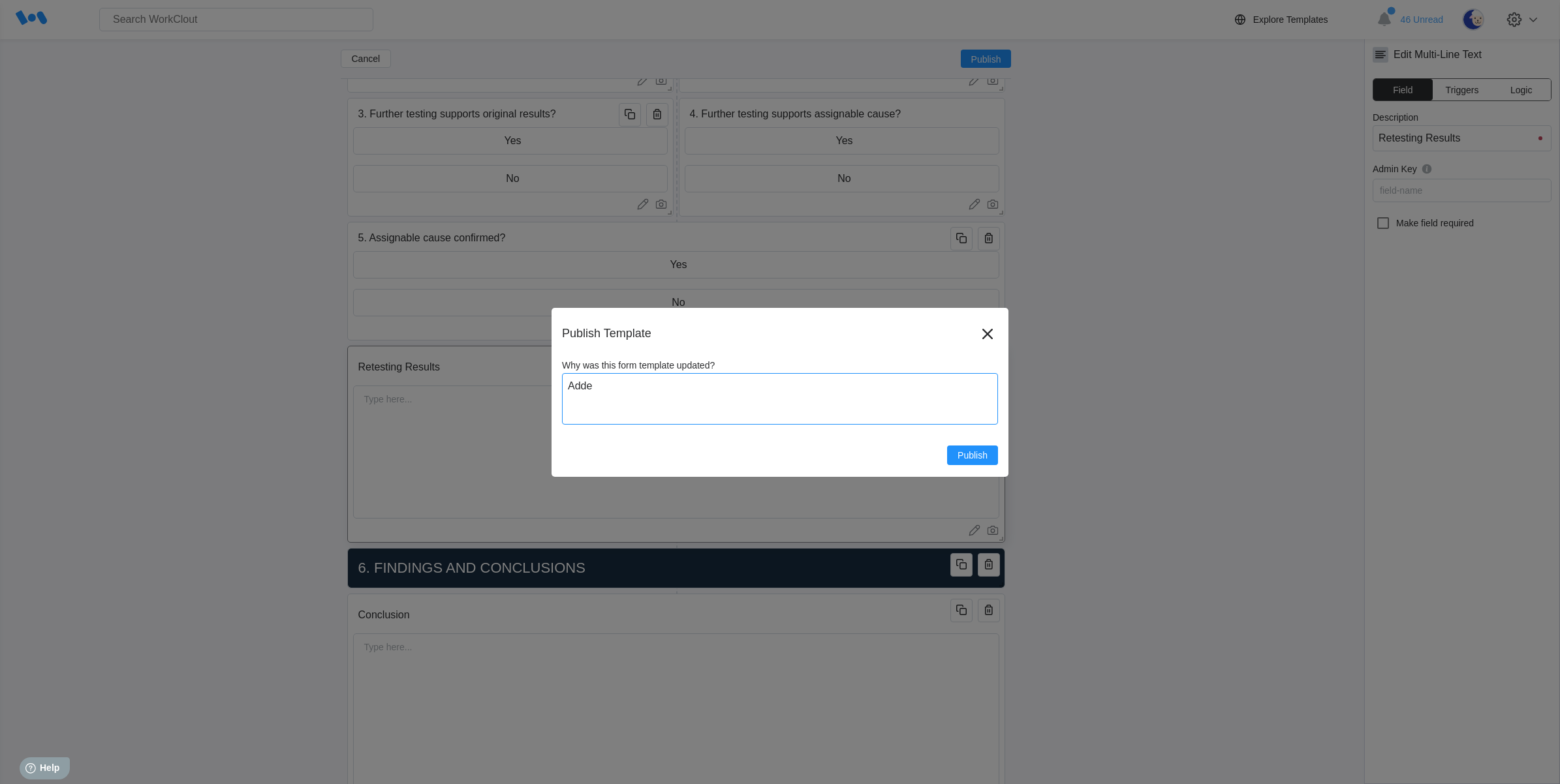
type textarea "x"
type textarea "Add"
type textarea "x"
type textarea "Add R"
type textarea "x"
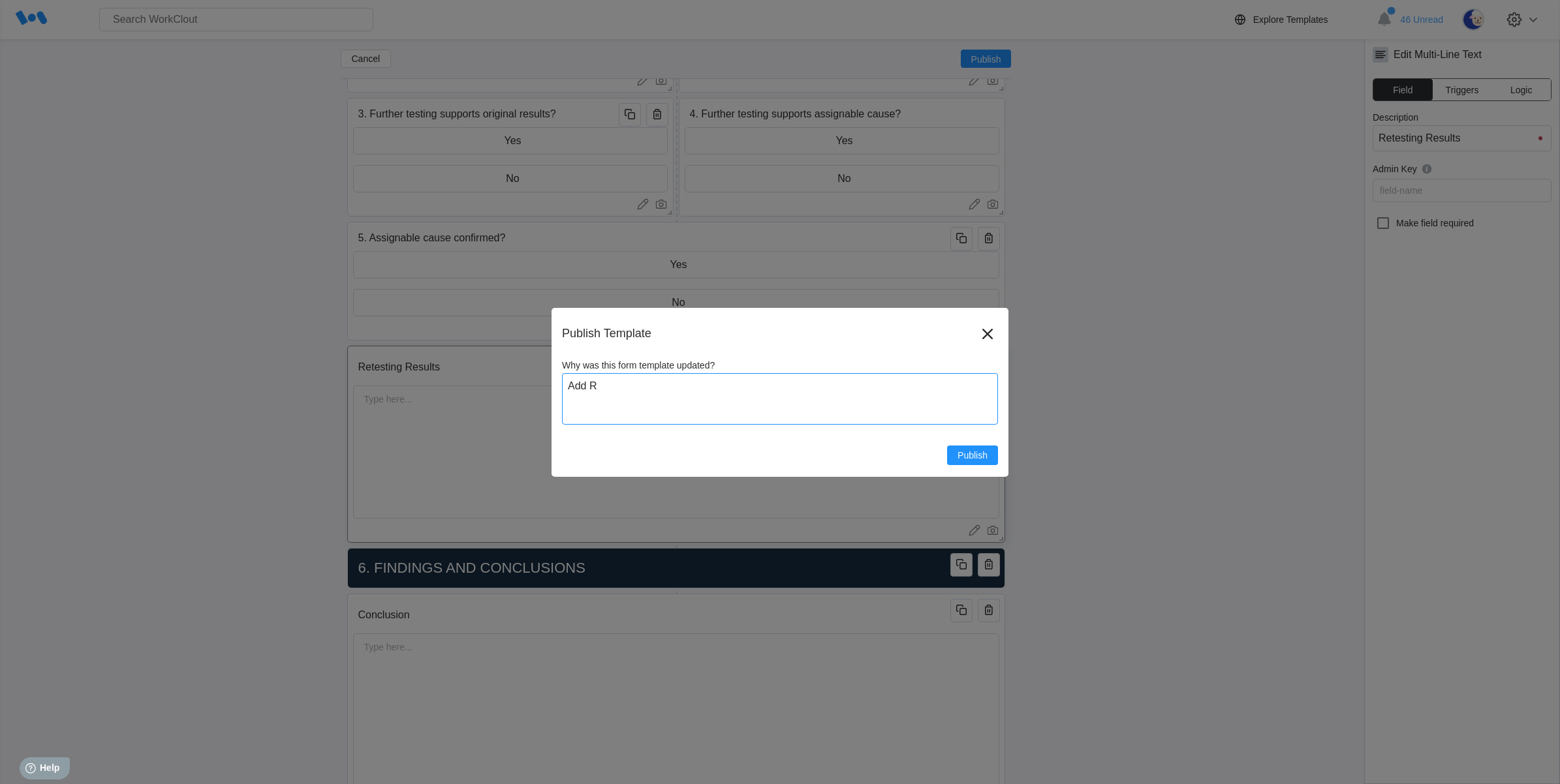
type textarea "Add Re"
type textarea "x"
type textarea "Add Res"
type textarea "x"
type textarea "Add Rest"
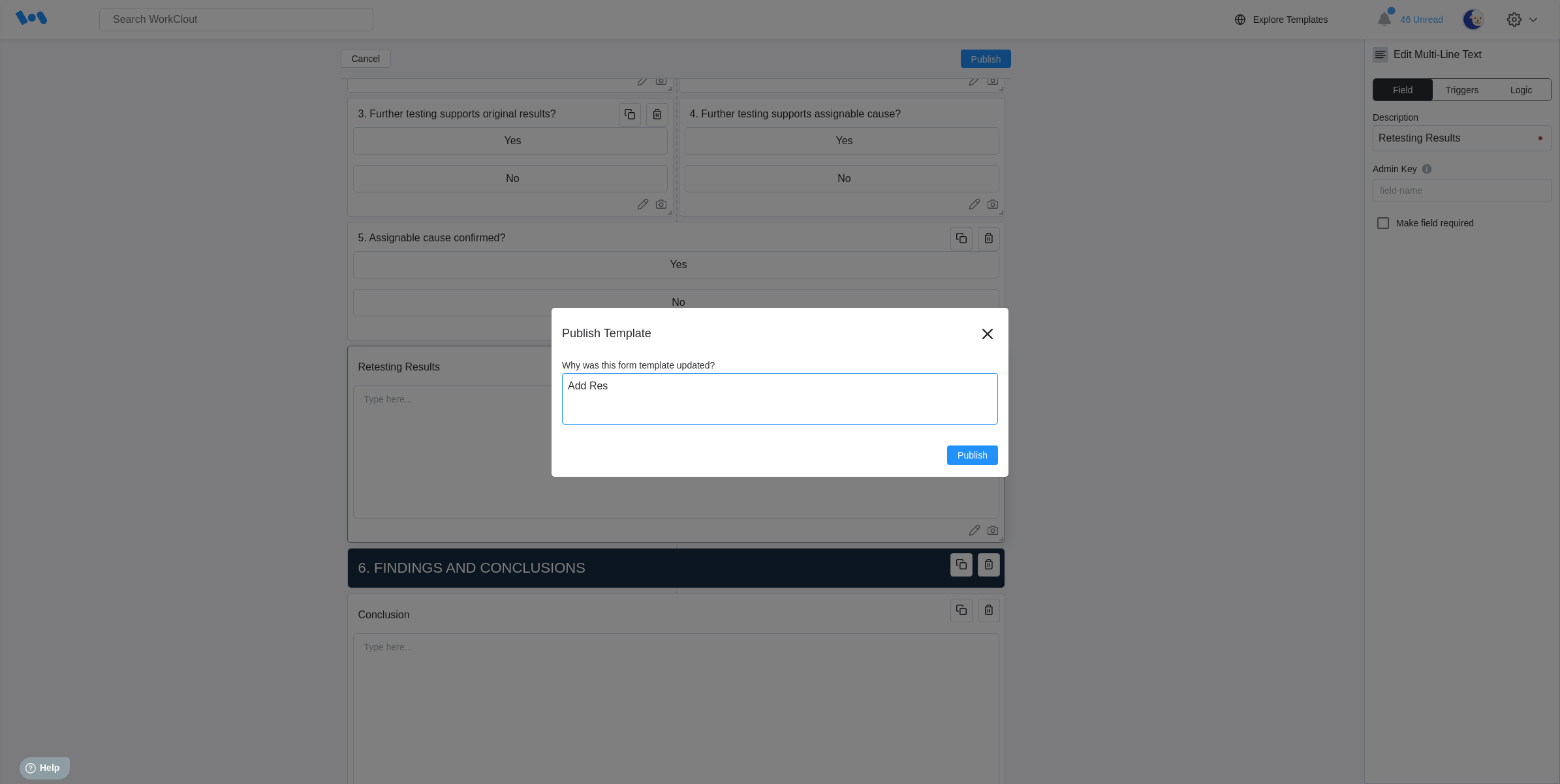
type textarea "x"
type textarea "Add Reste"
type textarea "x"
type textarea "Add Restes"
type textarea "x"
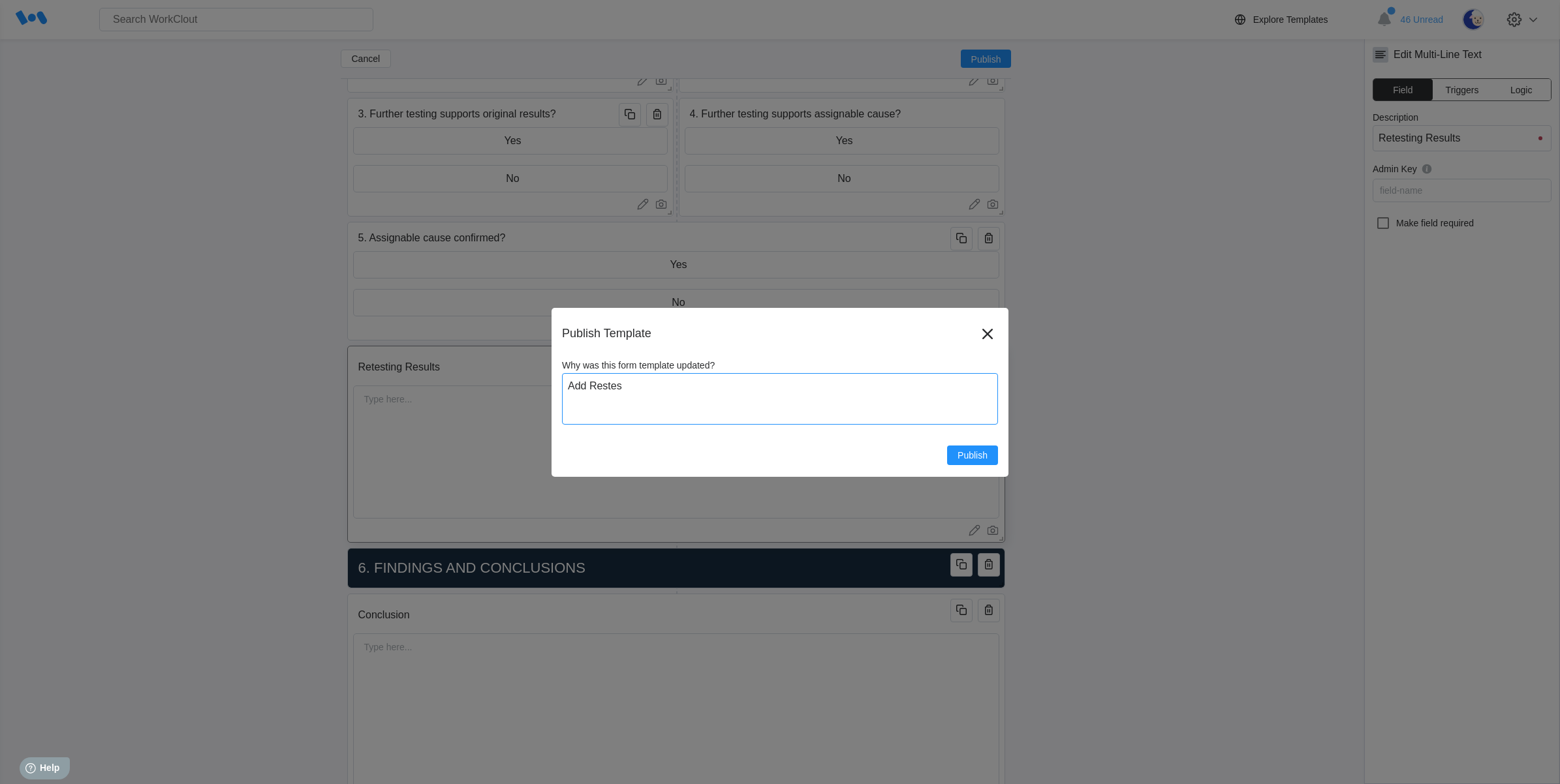
type textarea "Add Restest"
type textarea "x"
type textarea "Add Restesti"
type textarea "x"
type textarea "Add Restestin"
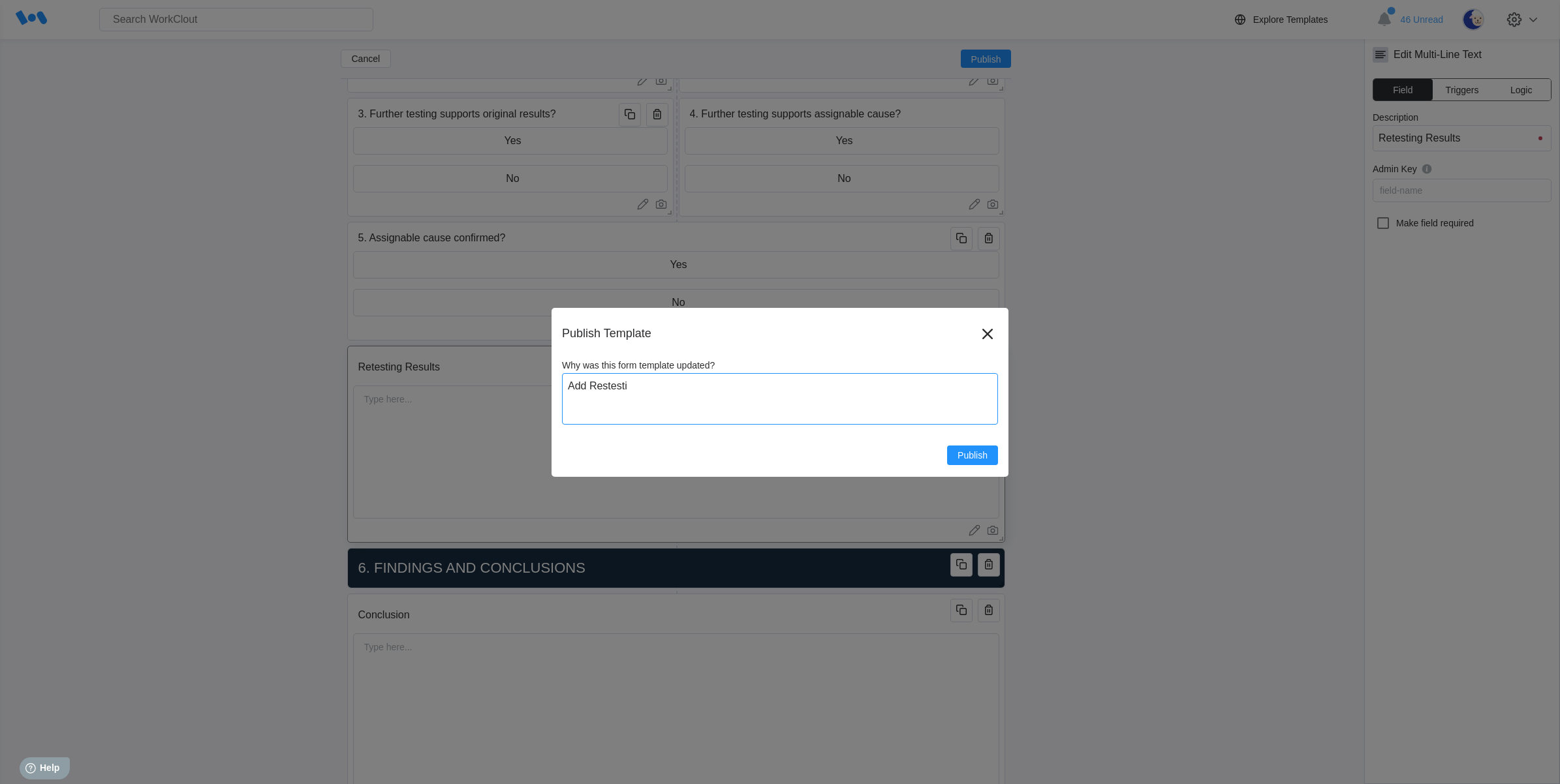
type textarea "x"
type textarea "Add Restesting"
type textarea "x"
type textarea "Add Restesting"
type textarea "x"
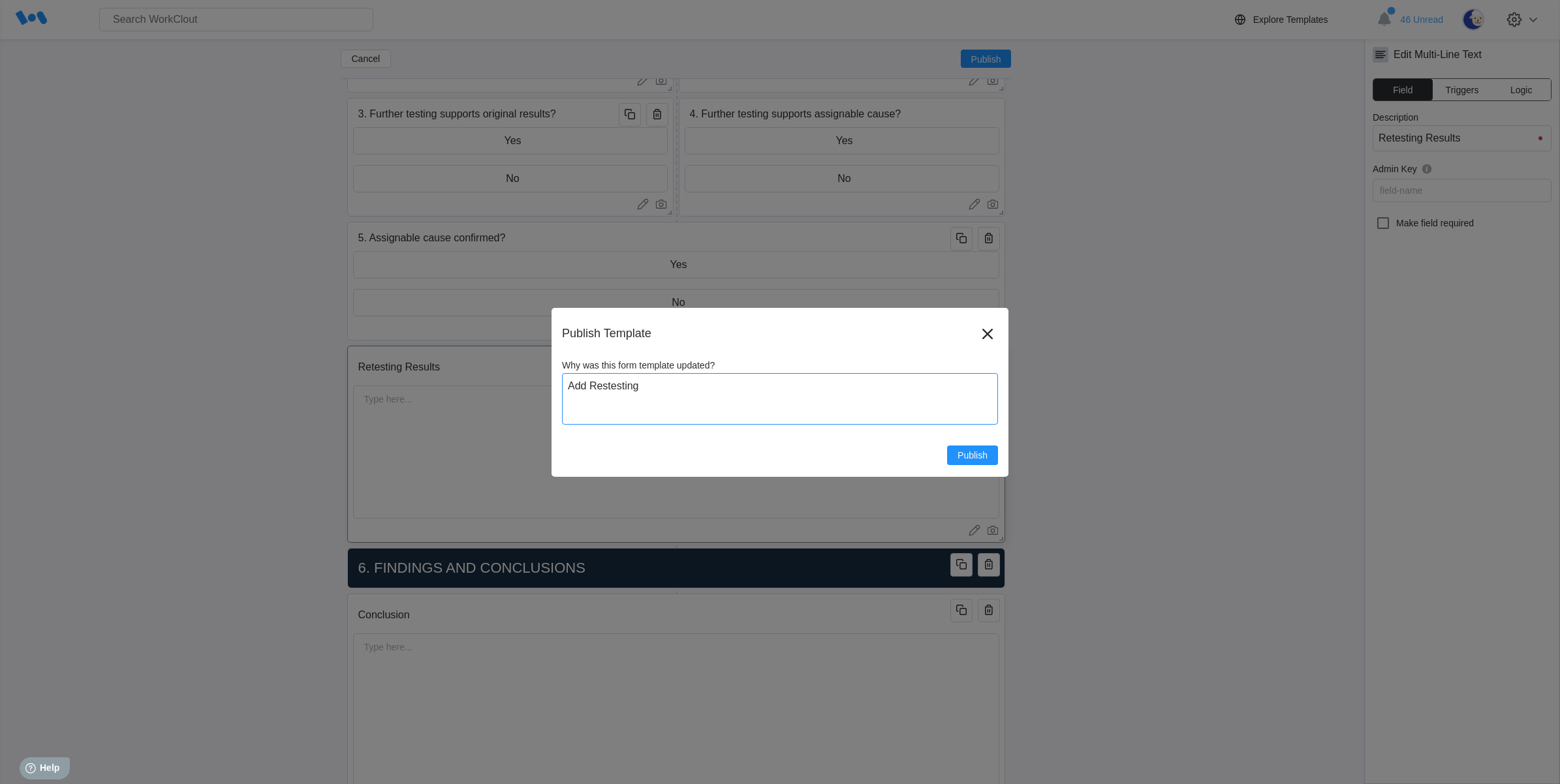
type textarea "Add Restesting r"
type textarea "x"
type textarea "Add Restesting re"
type textarea "x"
type textarea "Add Restesting res"
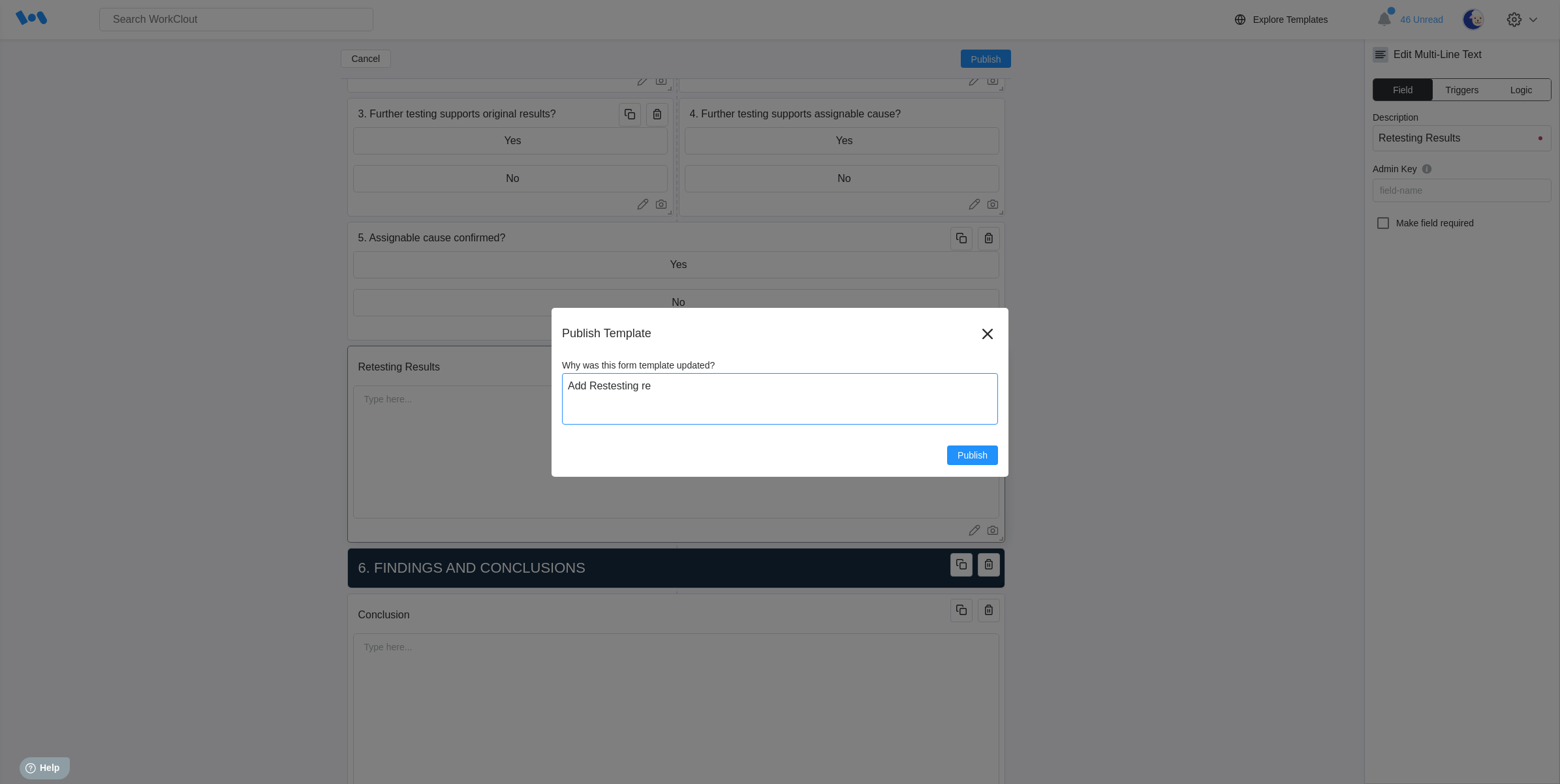
type textarea "x"
type textarea "Add Restesting rest"
type textarea "x"
type textarea "Add Restesting restu"
type textarea "x"
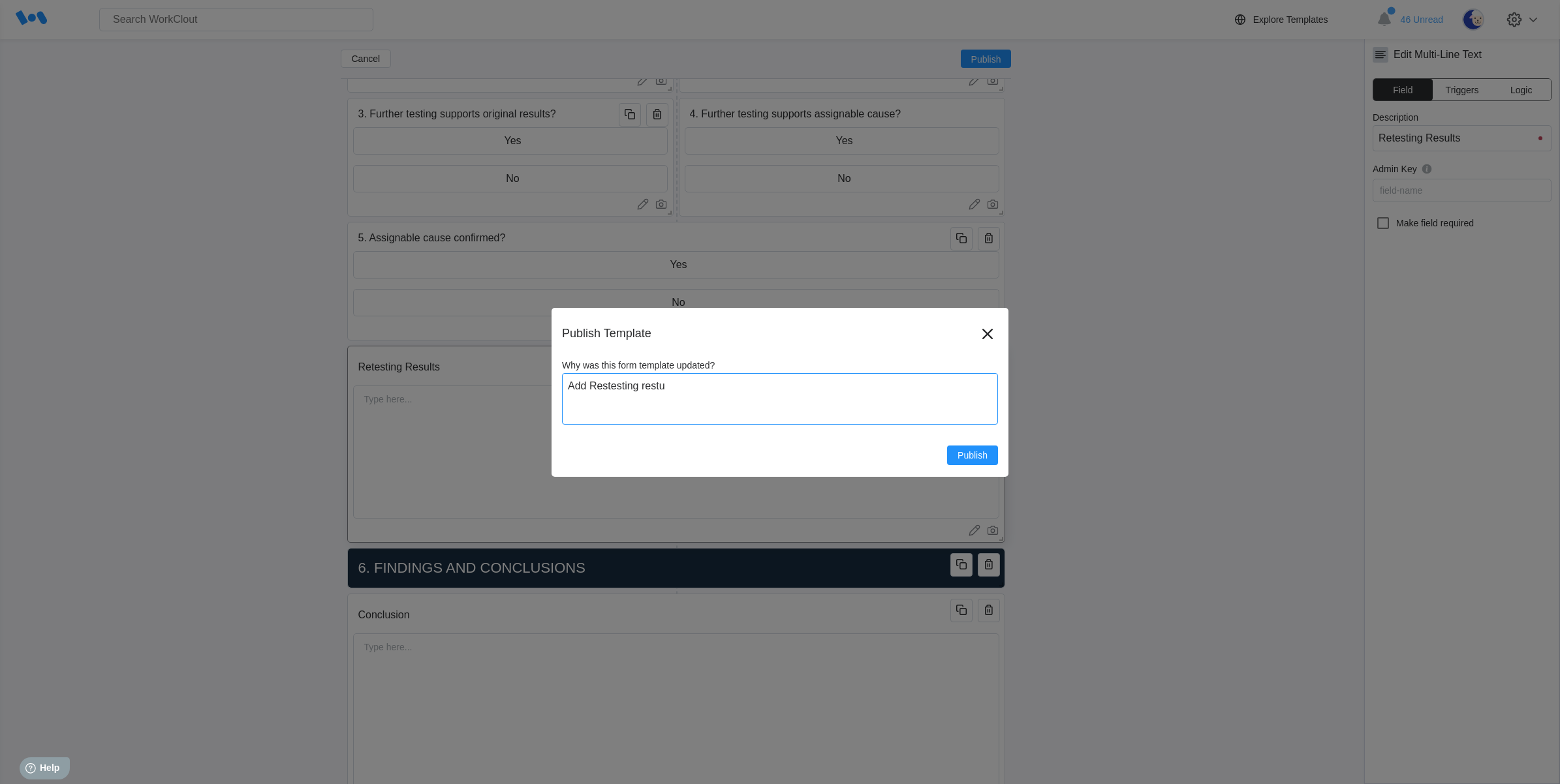
type textarea "Add Restesting restul"
type textarea "x"
type textarea "Add Restesting restu"
type textarea "x"
type textarea "Add Restesting rest"
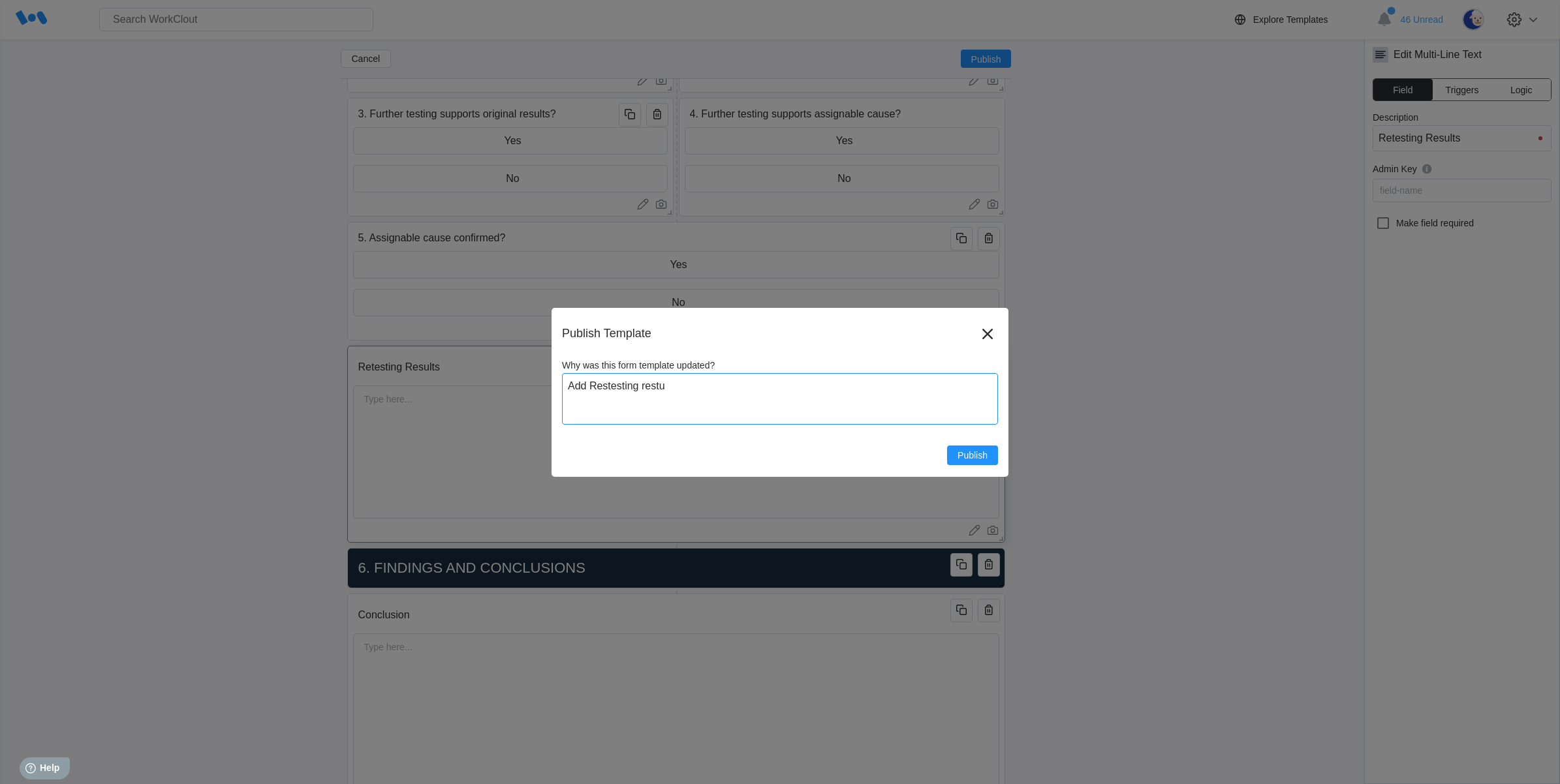
type textarea "x"
type textarea "Add Restesting res"
type textarea "x"
type textarea "Add Restesting resu"
type textarea "x"
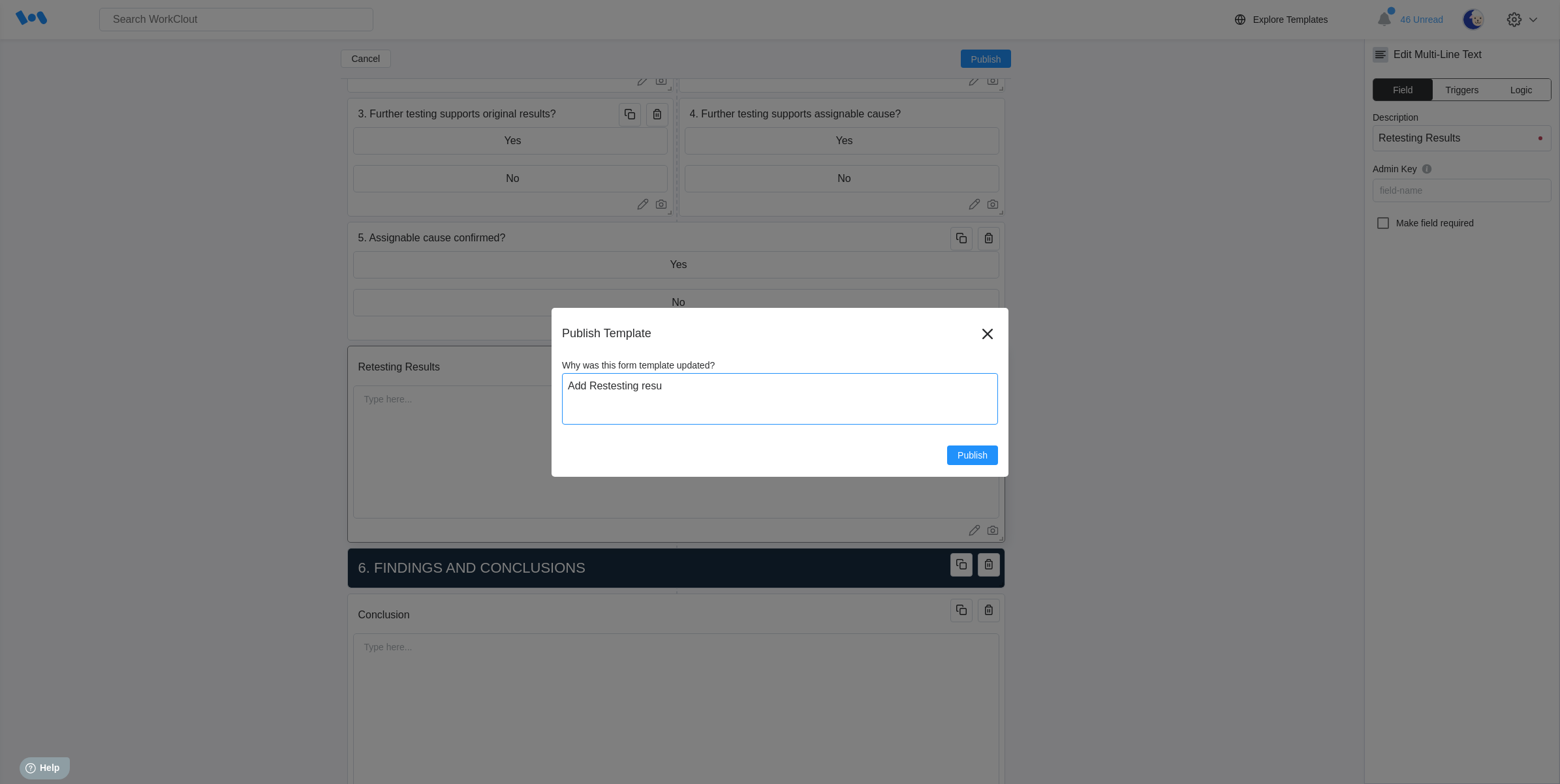
type textarea "Add Restesting resul"
type textarea "x"
type textarea "Add Restesting result"
type textarea "x"
type textarea "Add Restesting results"
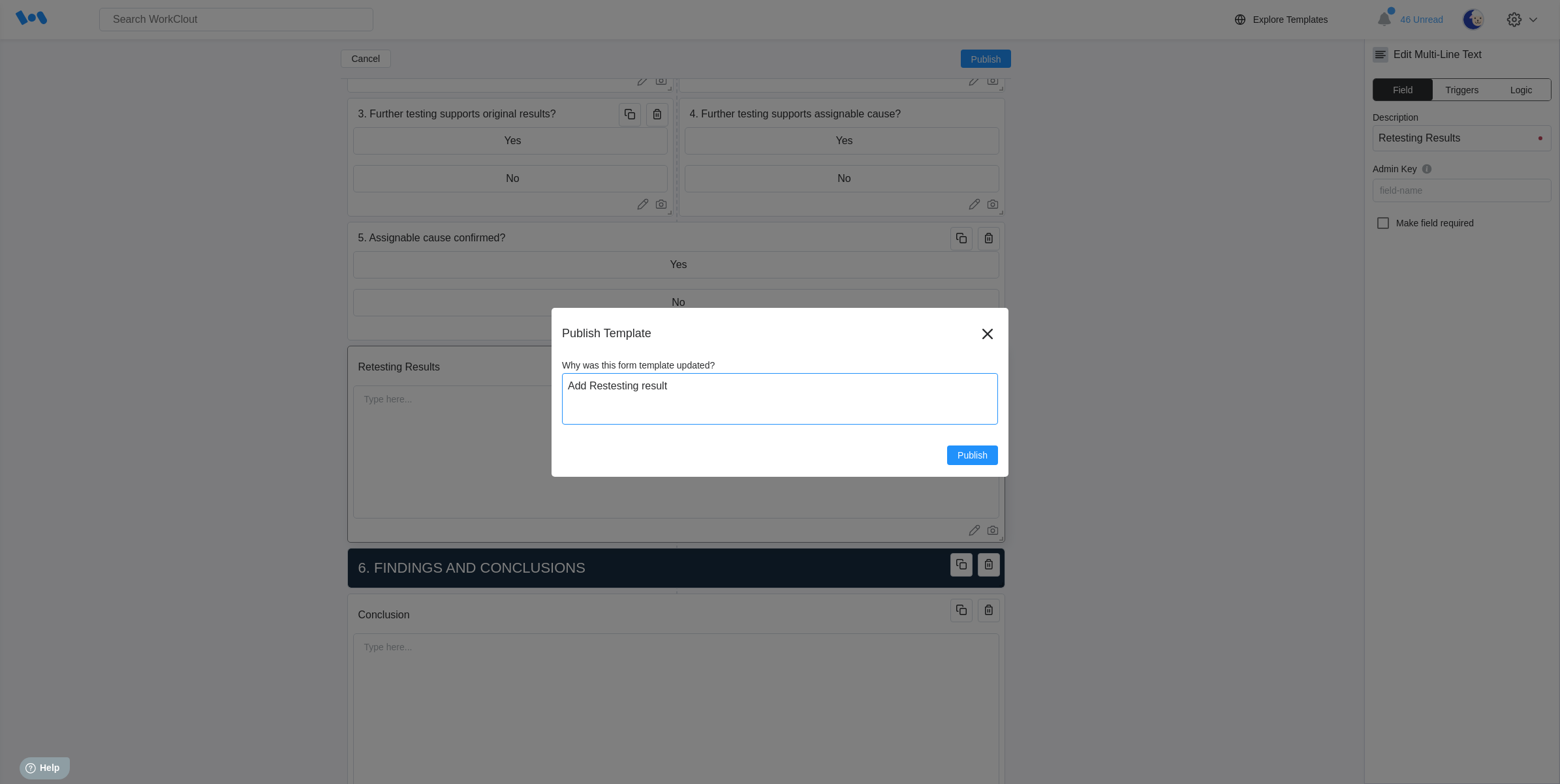
type textarea "x"
type textarea "Add Restesting results"
type textarea "x"
type textarea "Add Restesting results r"
type textarea "x"
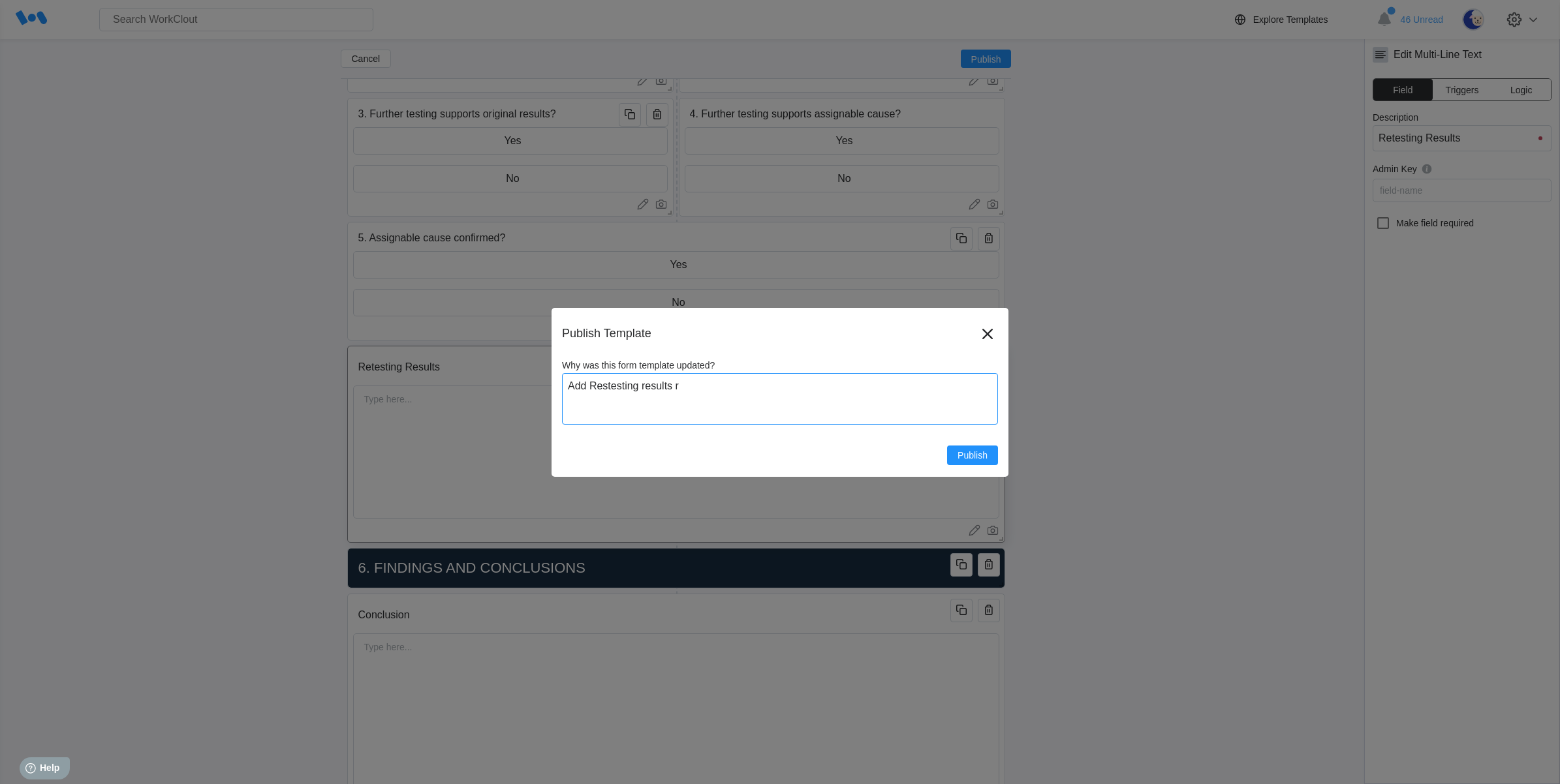
type textarea "Add Restesting results re"
type textarea "x"
type textarea "Add Restesting results rec"
type textarea "x"
type textarea "Add Restesting results reco"
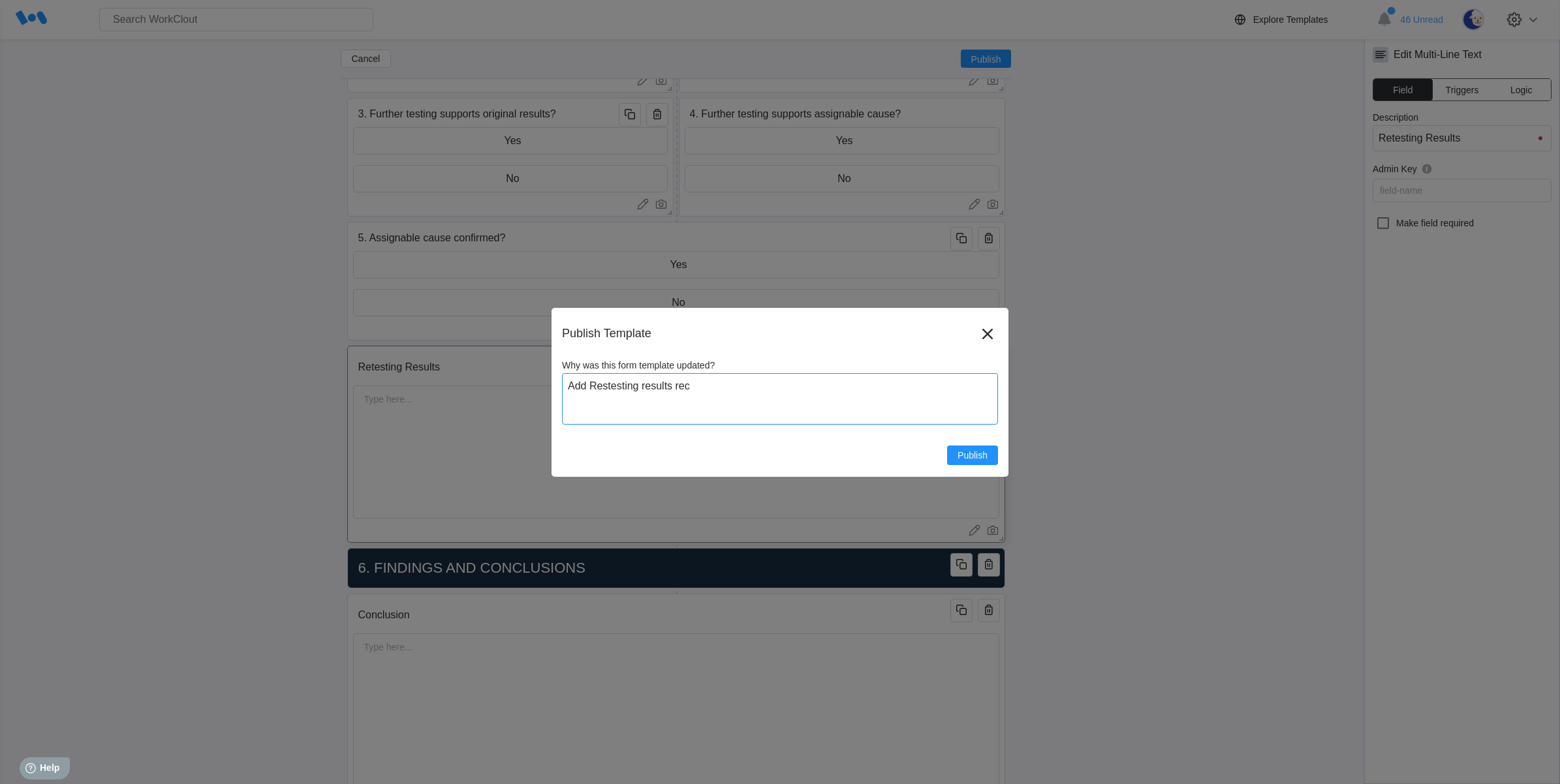
type textarea "x"
type textarea "Add Restesting results recor"
type textarea "x"
type textarea "Add Restesting results recori"
type textarea "x"
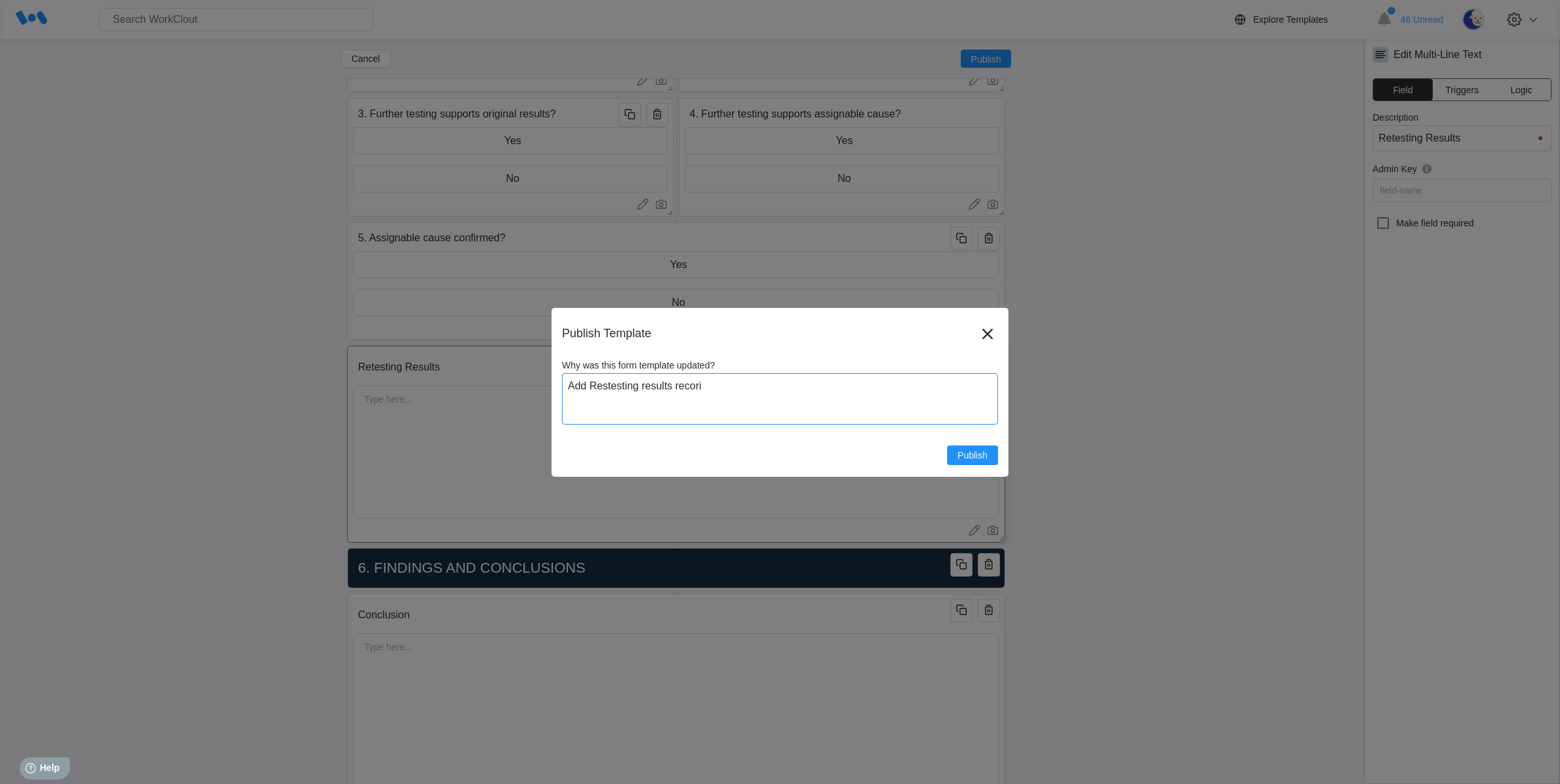
type textarea "Add Restesting results recorid"
type textarea "x"
type textarea "Add Restesting results recorid"
type textarea "x"
type textarea "Add Restesting results recorid"
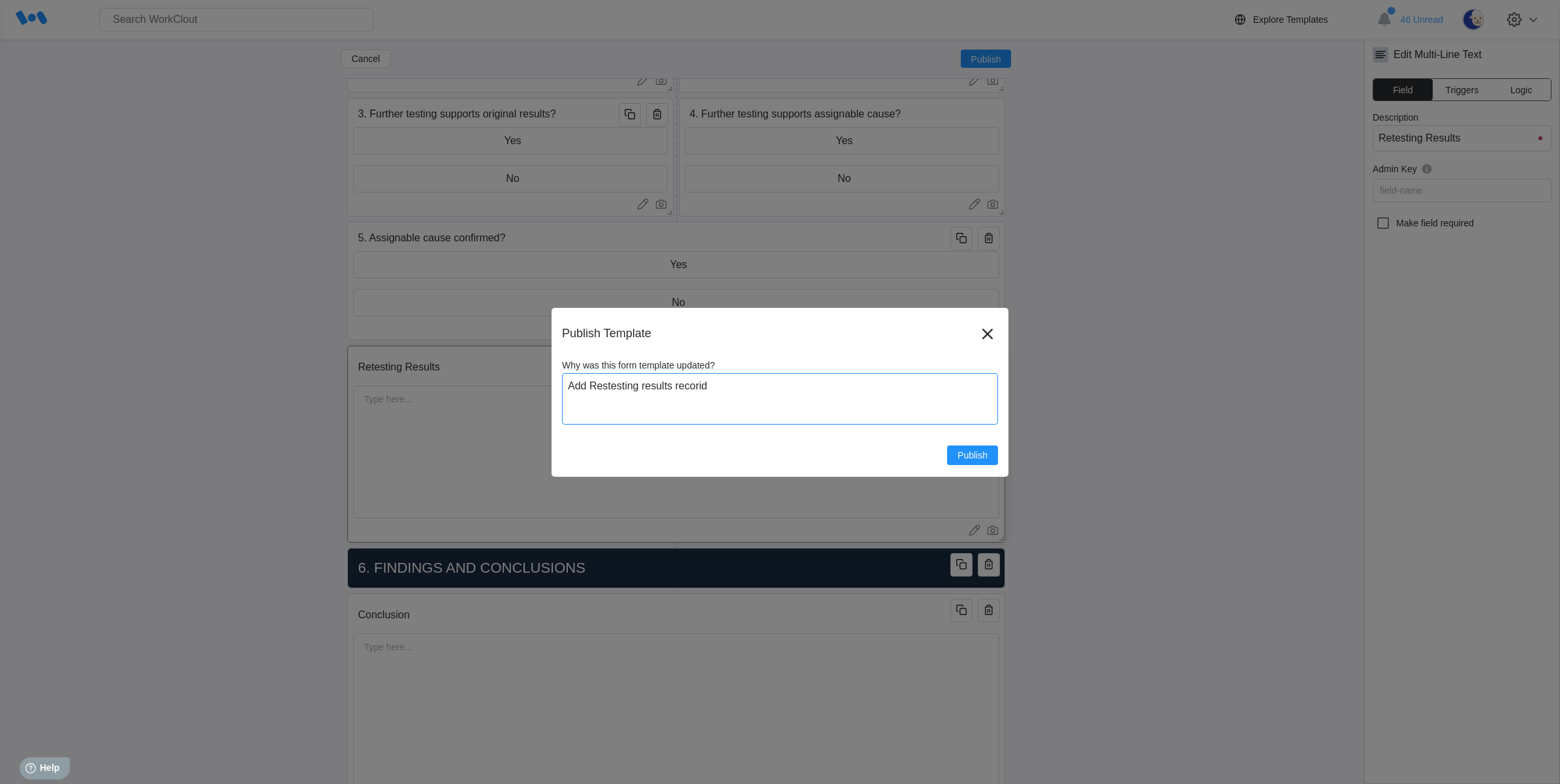
type textarea "x"
type textarea "Add Restesting results recori"
type textarea "x"
type textarea "Add Restesting results recor"
type textarea "x"
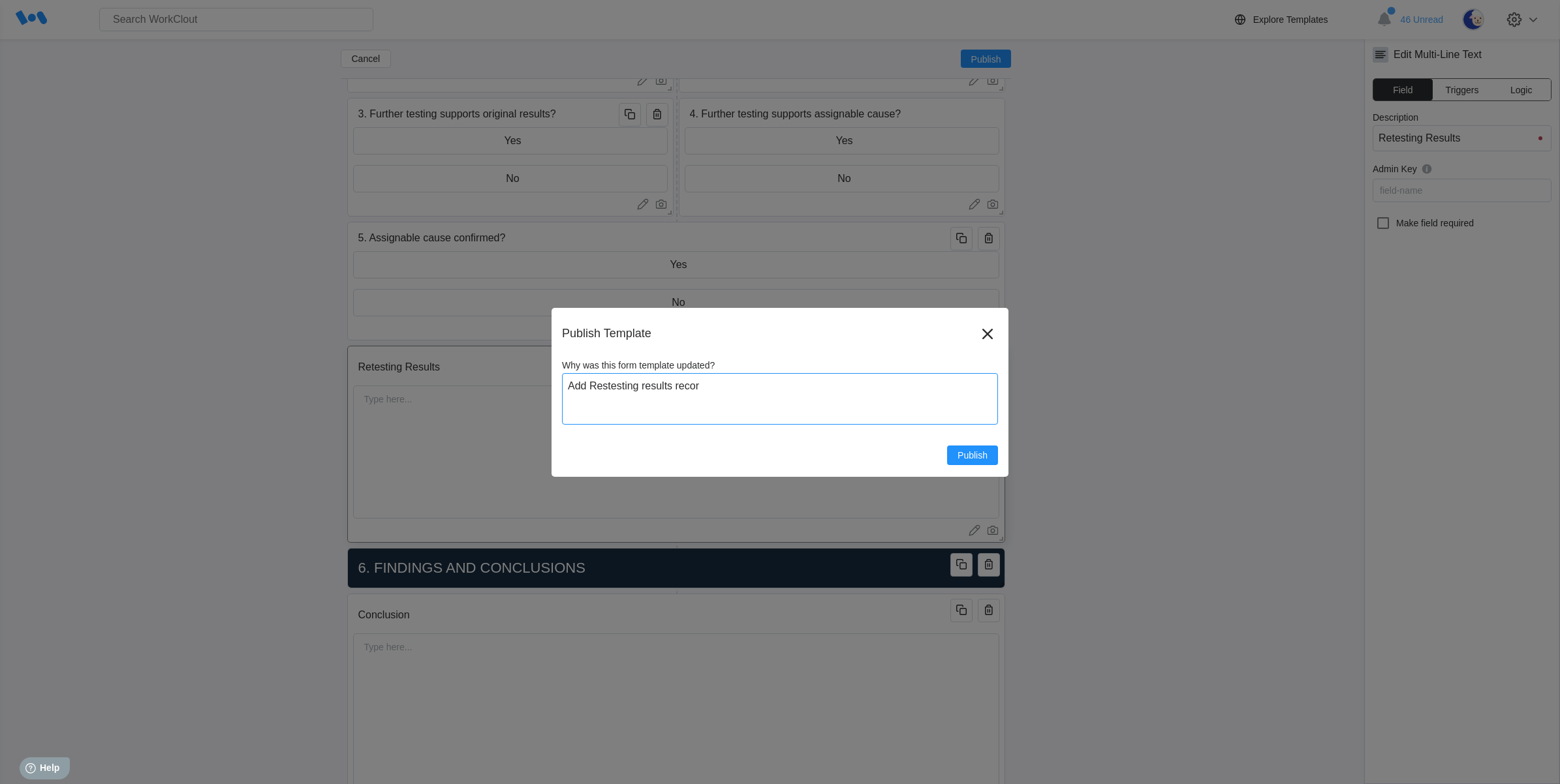
type textarea "Add Restesting results record"
type textarea "x"
type textarea "Add Restesting results record"
type textarea "x"
type textarea "Add Restesting results record i"
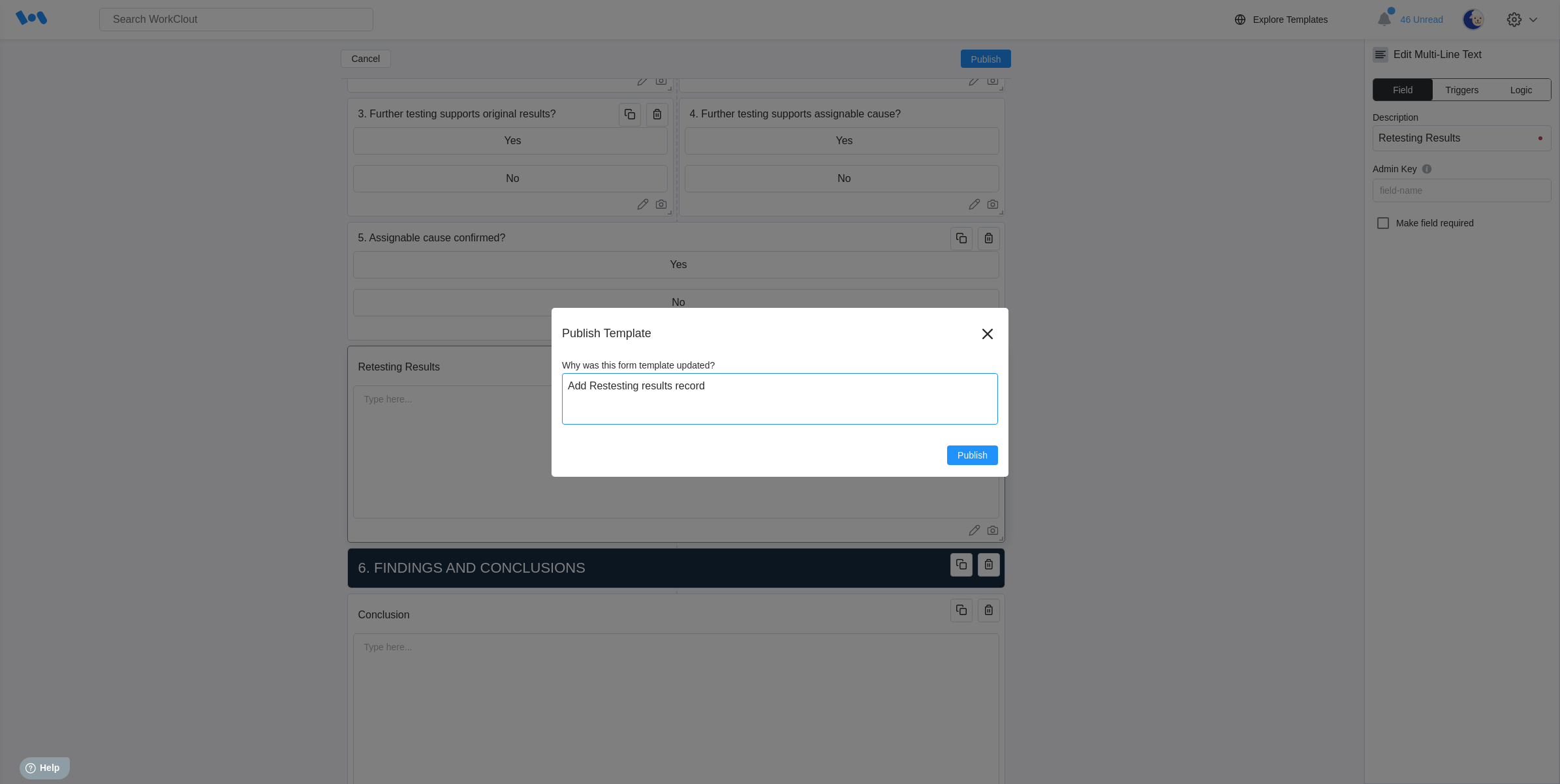
type textarea "x"
type textarea "Add Restesting results record in"
type textarea "x"
type textarea "Add Restesting results record in"
type textarea "x"
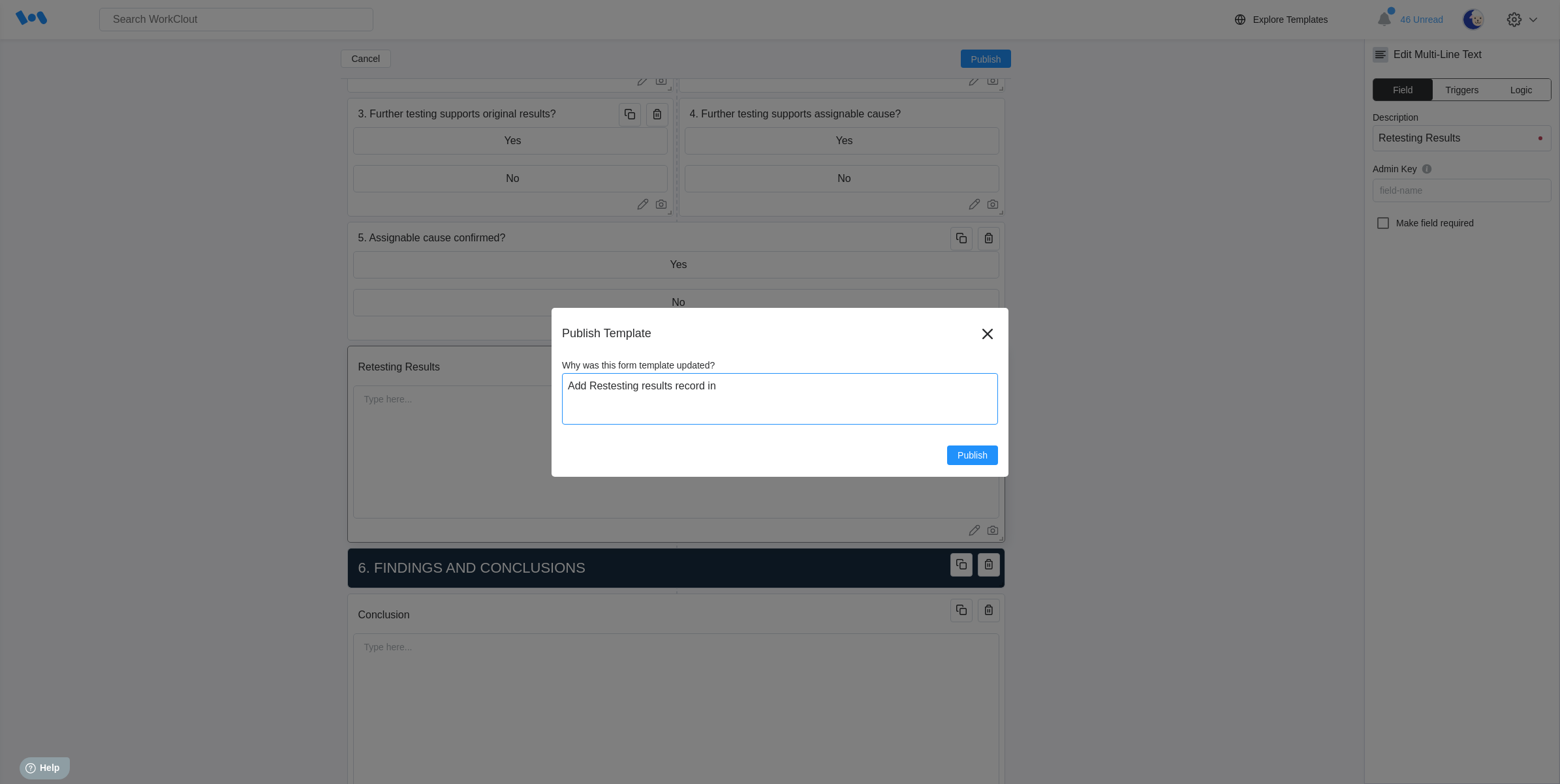
type textarea "Add Restesting results record in S"
type textarea "x"
type textarea "Add Restesting results record in [GEOGRAPHIC_DATA]"
type textarea "x"
type textarea "Add Restesting results record in Sec"
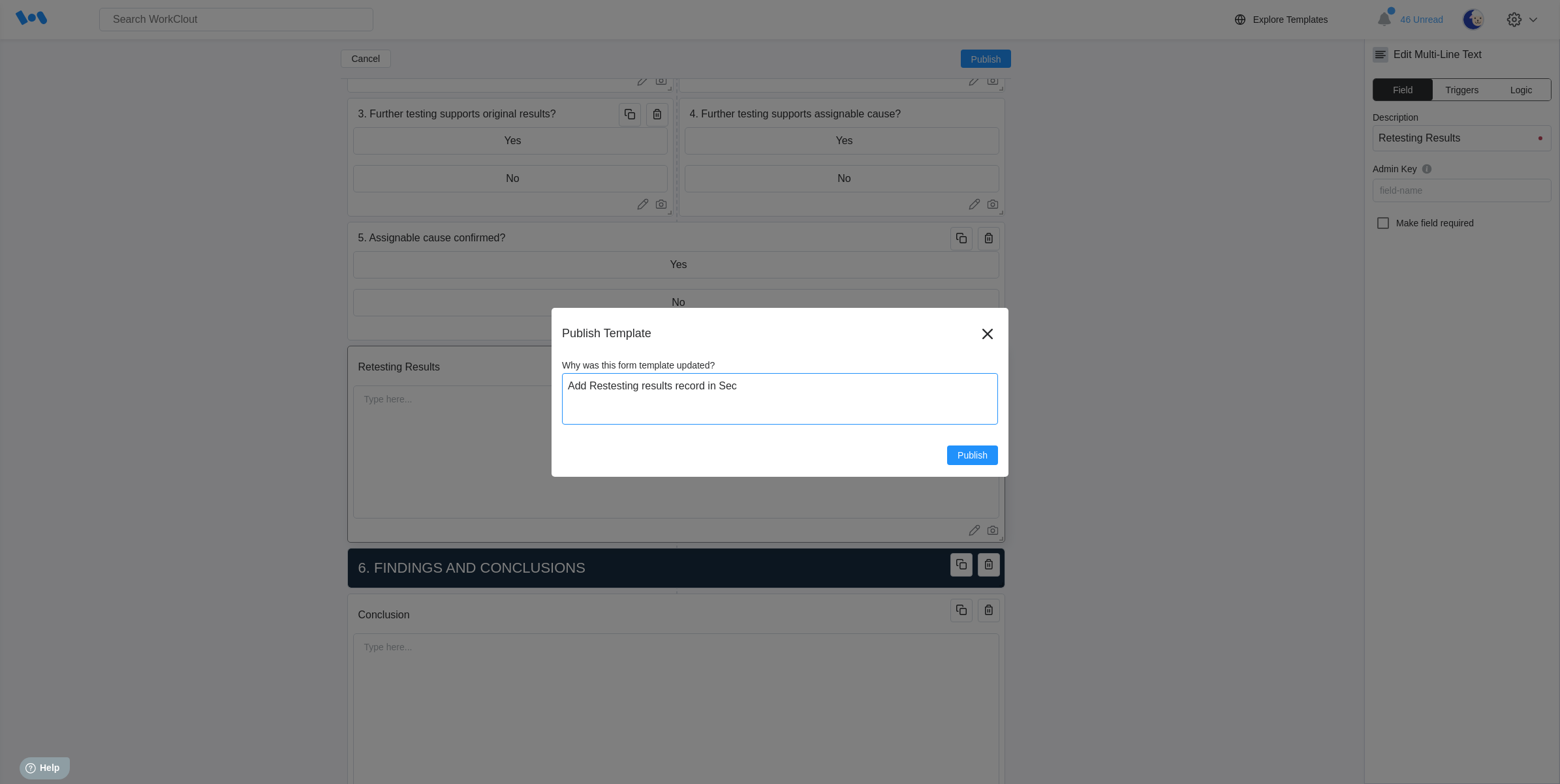
type textarea "x"
type textarea "Add Restesting results record in Sect"
type textarea "x"
type textarea "Add Restesting results record in [GEOGRAPHIC_DATA]"
type textarea "x"
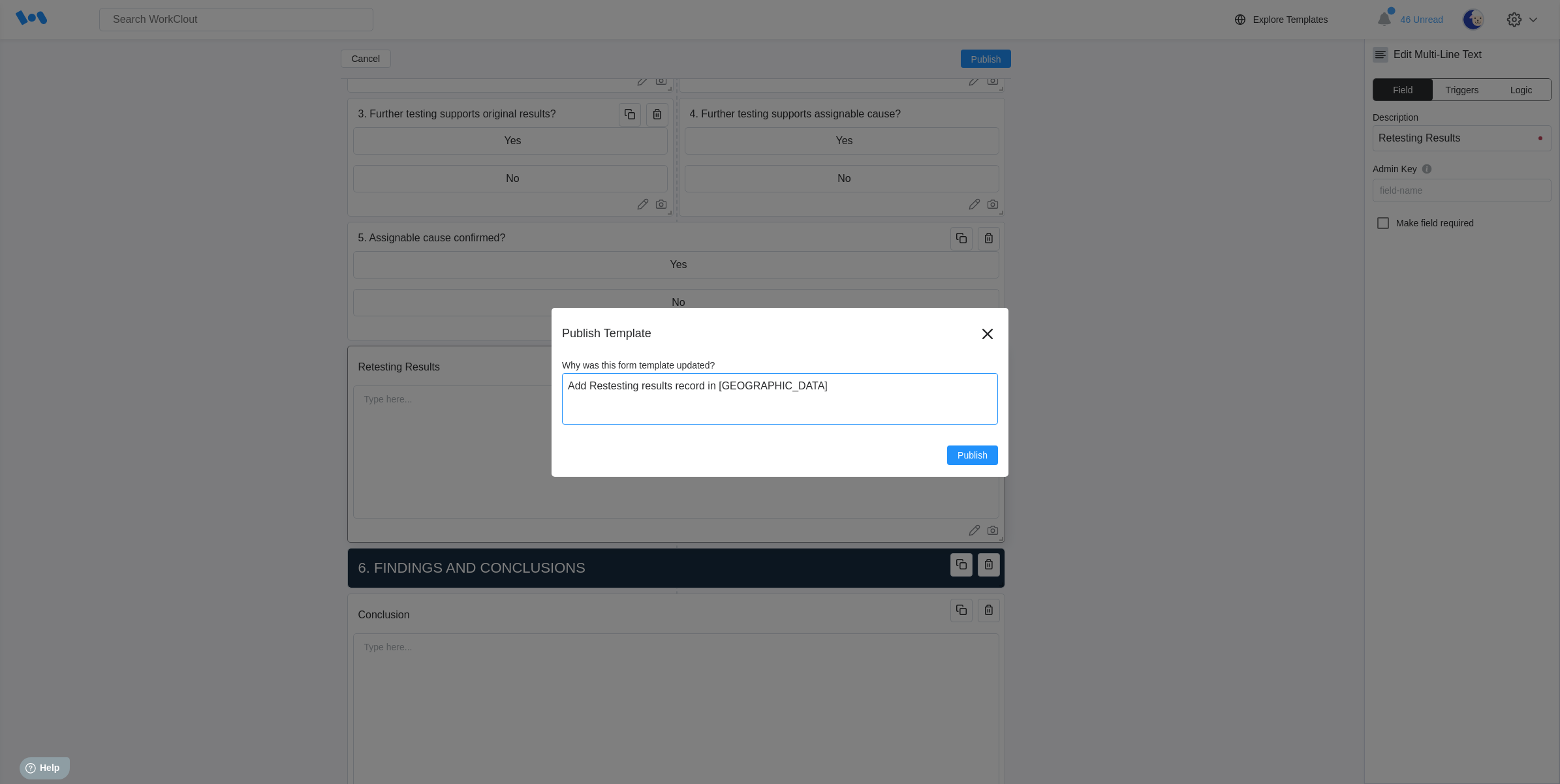
type textarea "Add Restesting results record in Sectio"
type textarea "x"
type textarea "Add Restesting results record in Section"
type textarea "x"
type textarea "Add Restesting results record in Section"
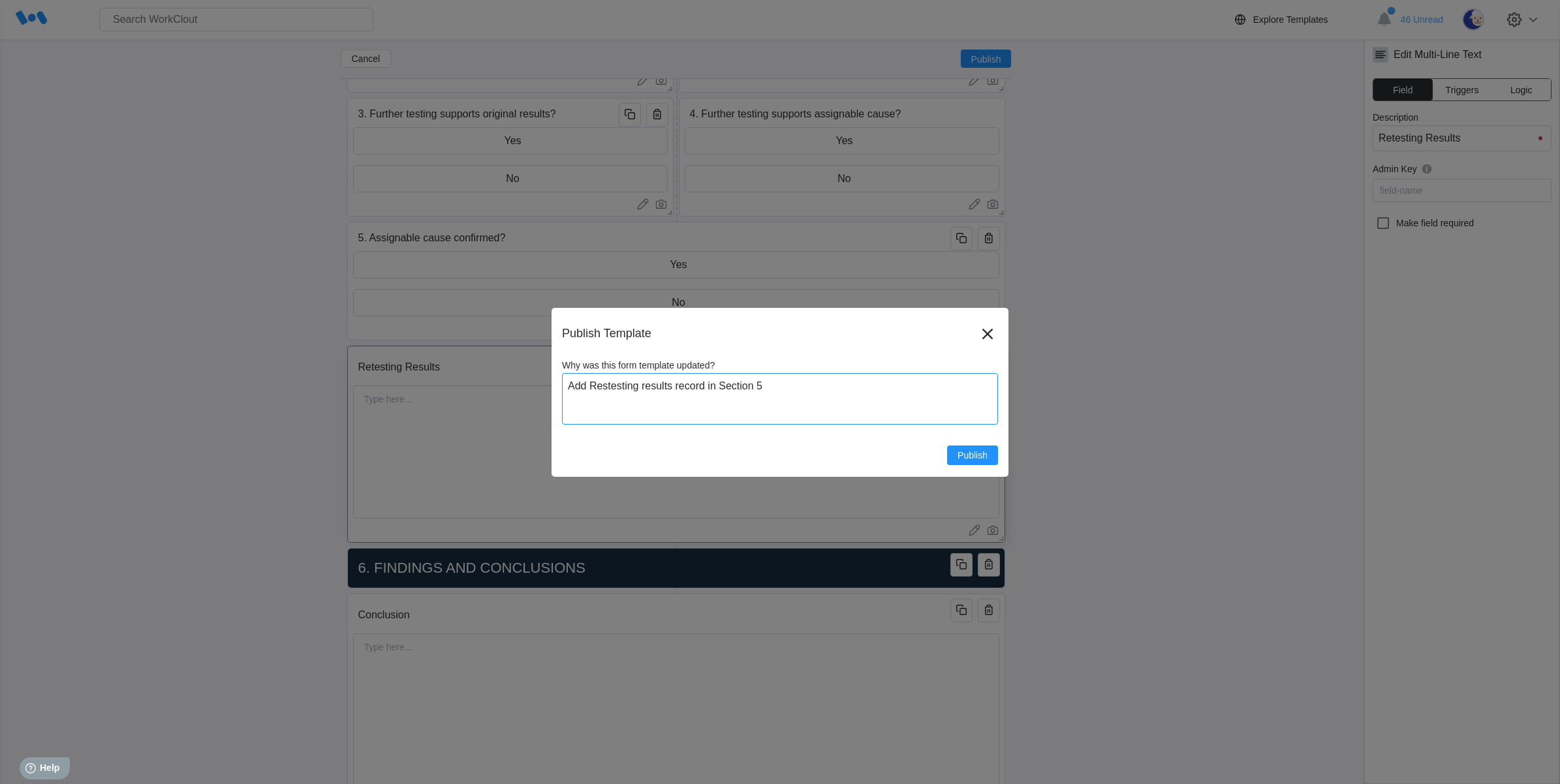
click at [604, 386] on textarea "Add Restesting results record in Section 5" at bounding box center [780, 399] width 436 height 52
click at [764, 385] on textarea "Add Rstesting results record in Section 5" at bounding box center [780, 399] width 436 height 52
click at [767, 390] on textarea "Add Retesting results record in Section 5" at bounding box center [780, 399] width 436 height 52
click at [765, 387] on textarea "Add Retesting results record in Section 5. ()" at bounding box center [780, 399] width 436 height 52
click at [984, 451] on span "Publish" at bounding box center [972, 455] width 30 height 9
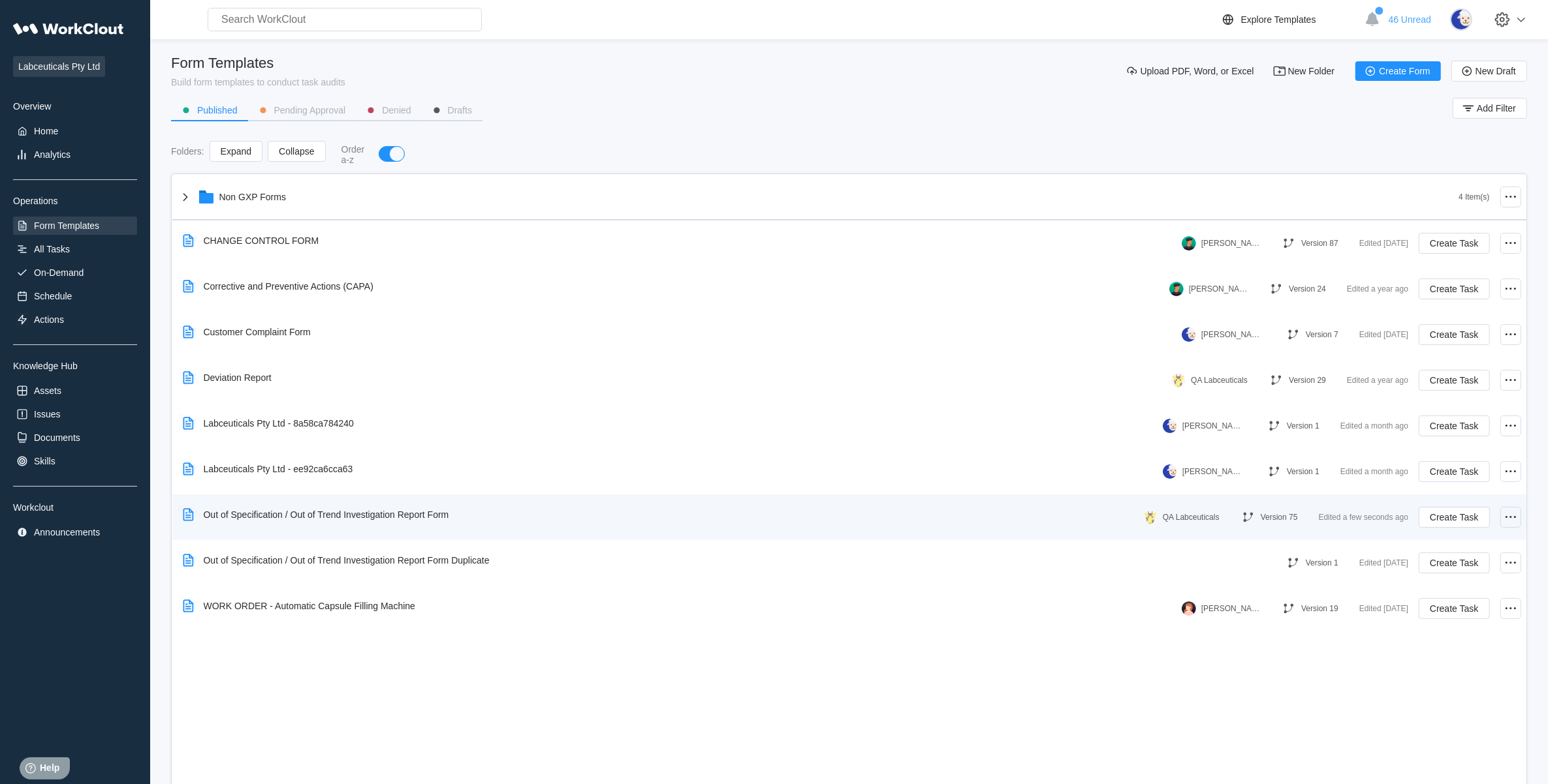
click at [1516, 509] on icon at bounding box center [1510, 517] width 16 height 16
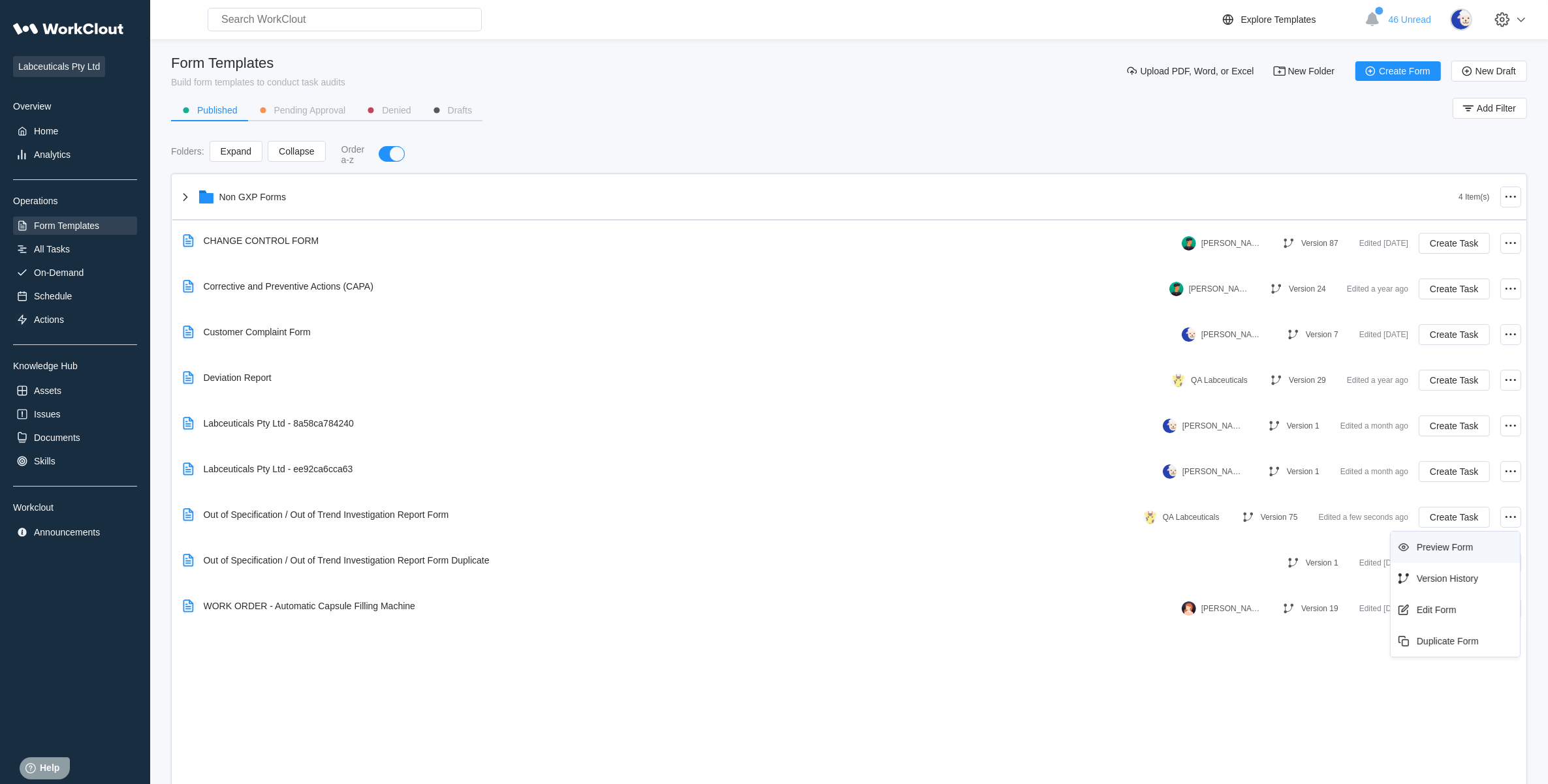
click at [1418, 556] on div "Preview Form" at bounding box center [1454, 547] width 119 height 21
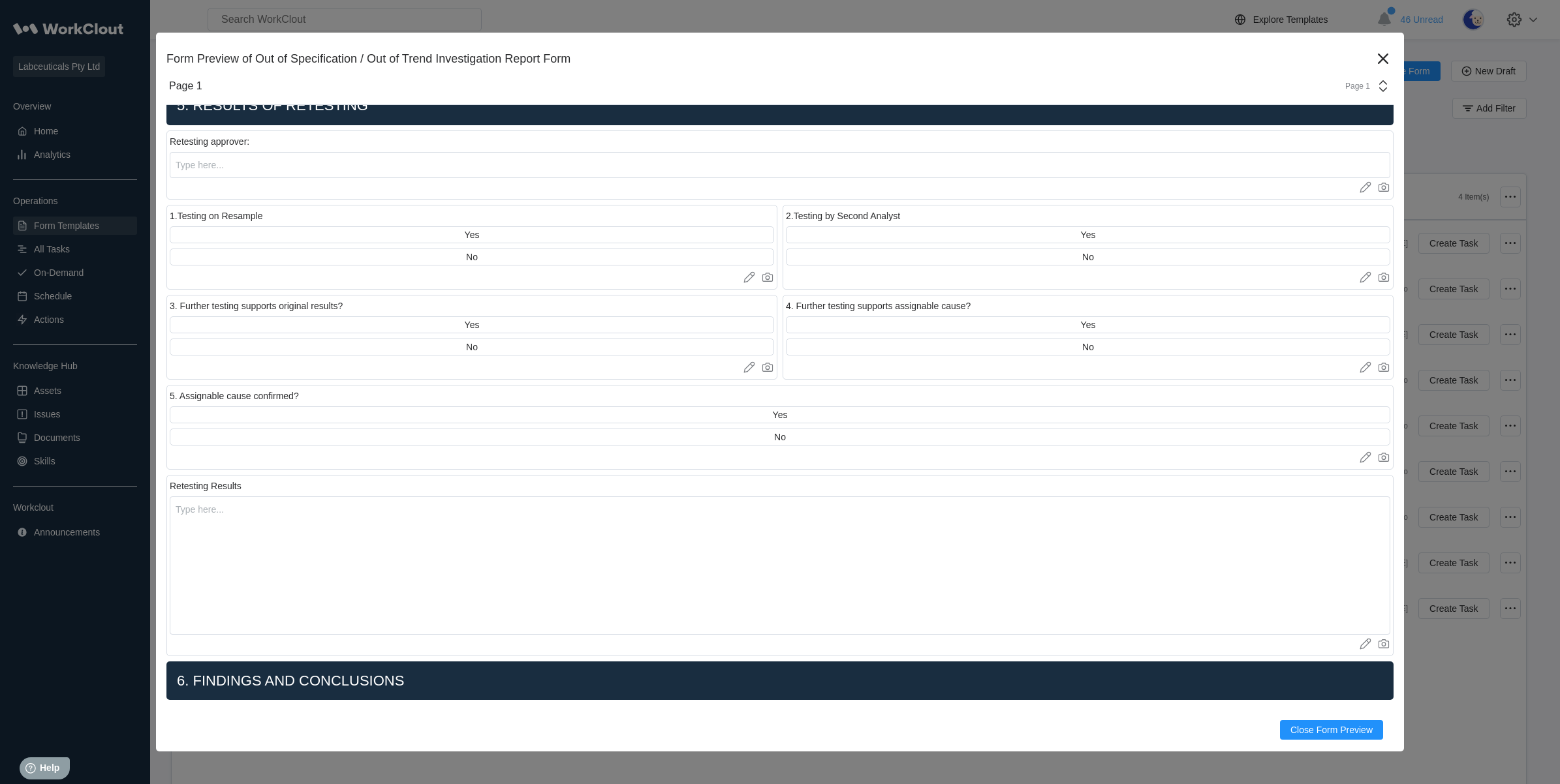
scroll to position [3671, 0]
